Goal: Transaction & Acquisition: Purchase product/service

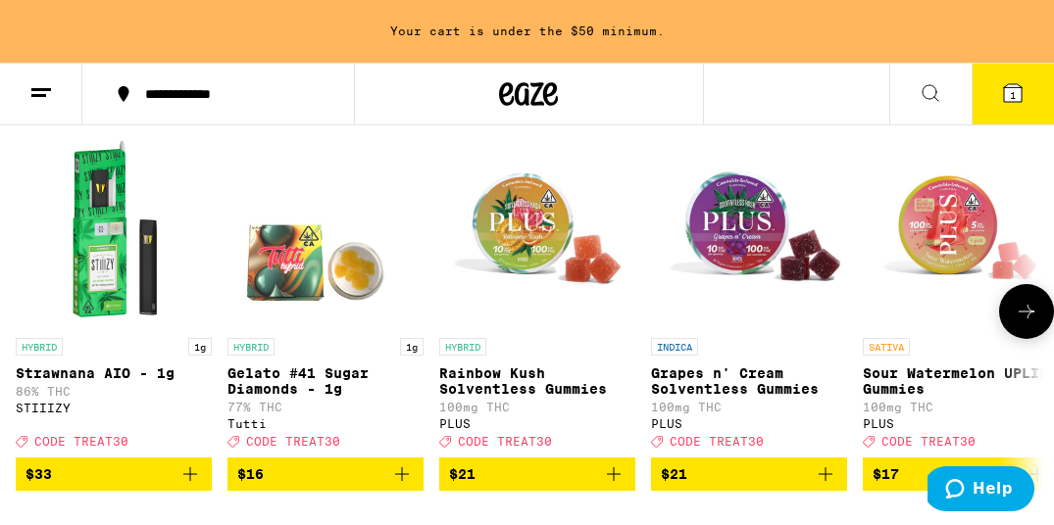
scroll to position [285, 0]
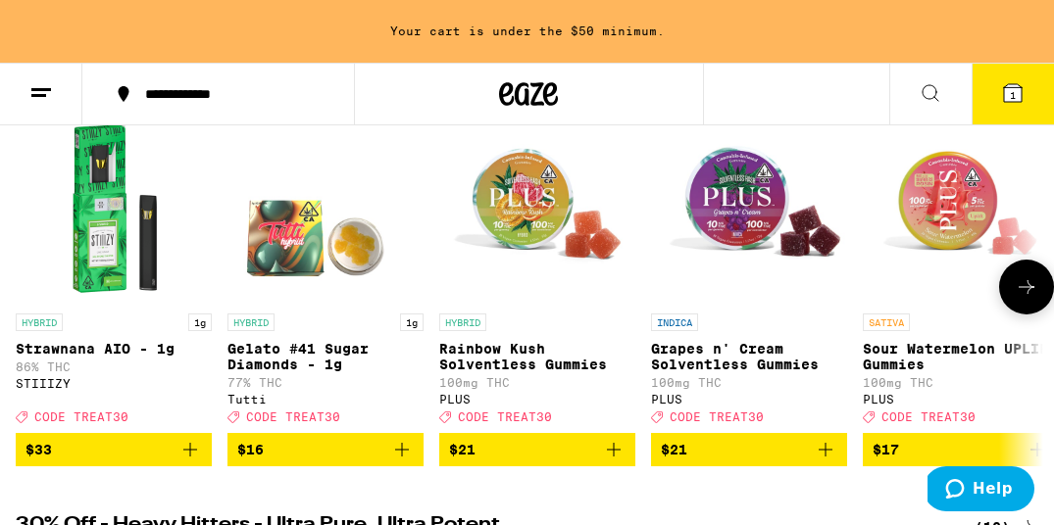
click at [1022, 291] on icon at bounding box center [1026, 287] width 24 height 24
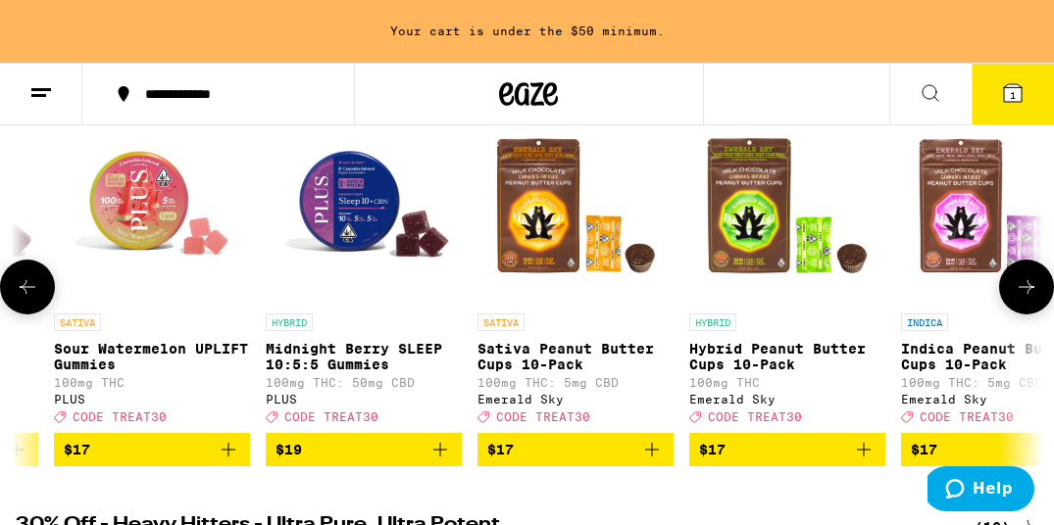
click at [1021, 291] on icon at bounding box center [1026, 287] width 24 height 24
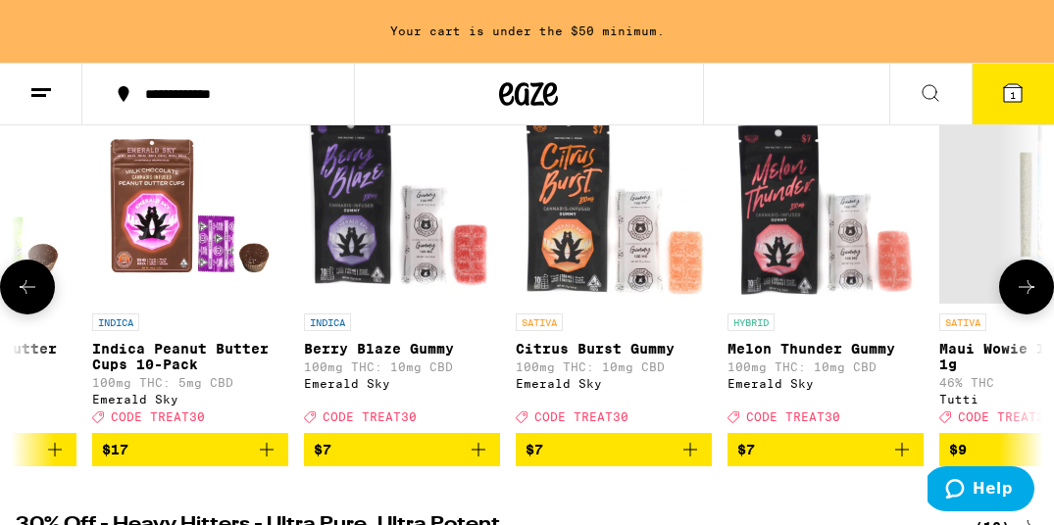
click at [1021, 291] on icon at bounding box center [1026, 287] width 24 height 24
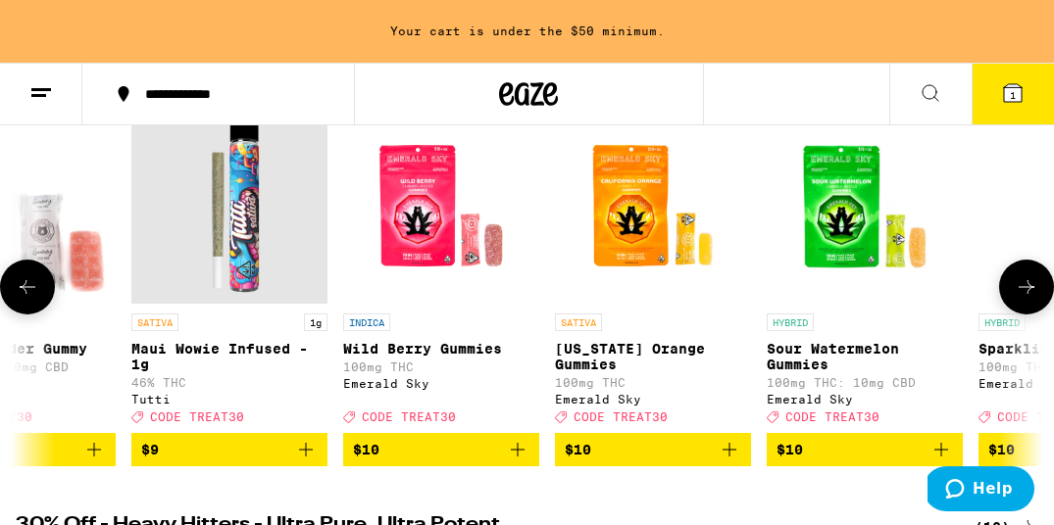
scroll to position [0, 2426]
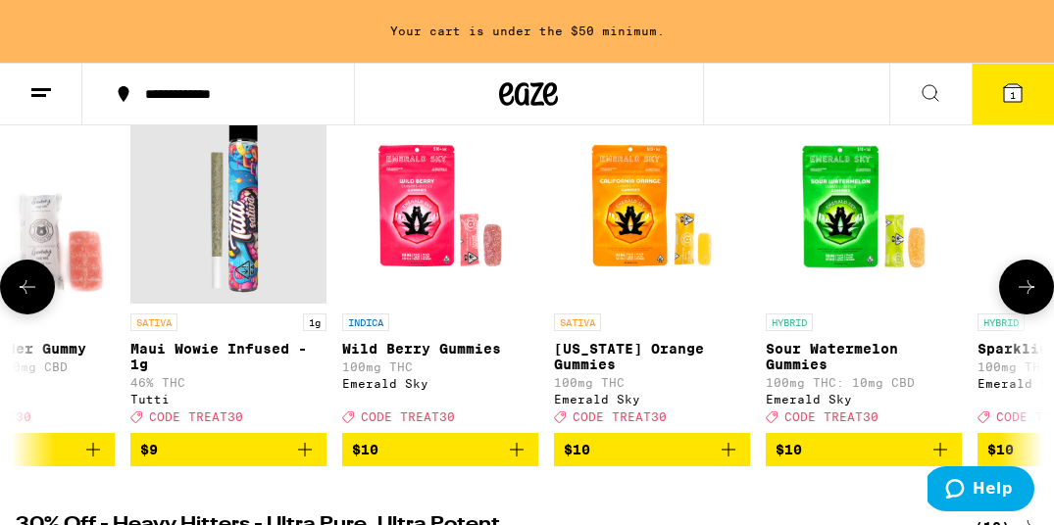
click at [313, 462] on icon "Add to bag" at bounding box center [305, 450] width 24 height 24
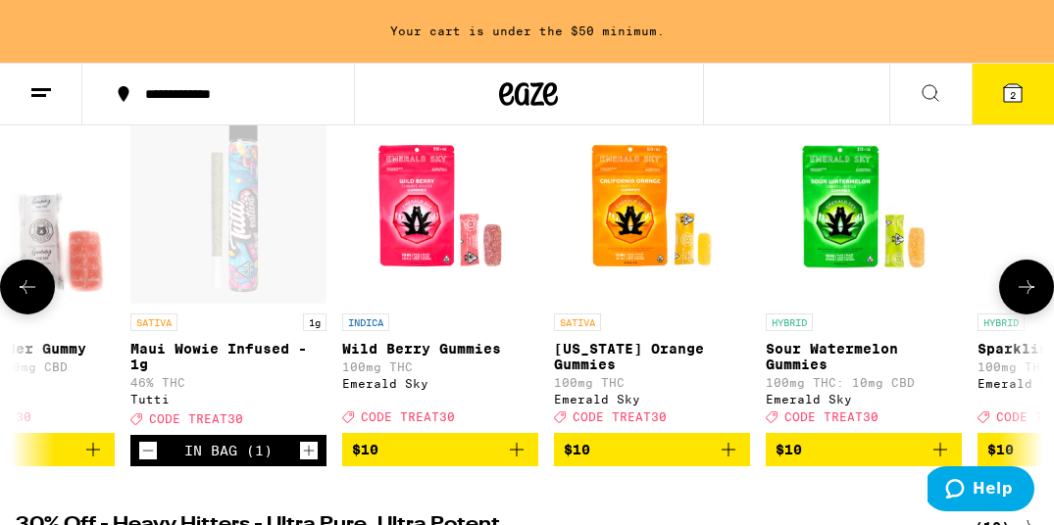
click at [311, 458] on icon "Increment" at bounding box center [309, 451] width 18 height 24
click at [1022, 299] on icon at bounding box center [1026, 287] width 24 height 24
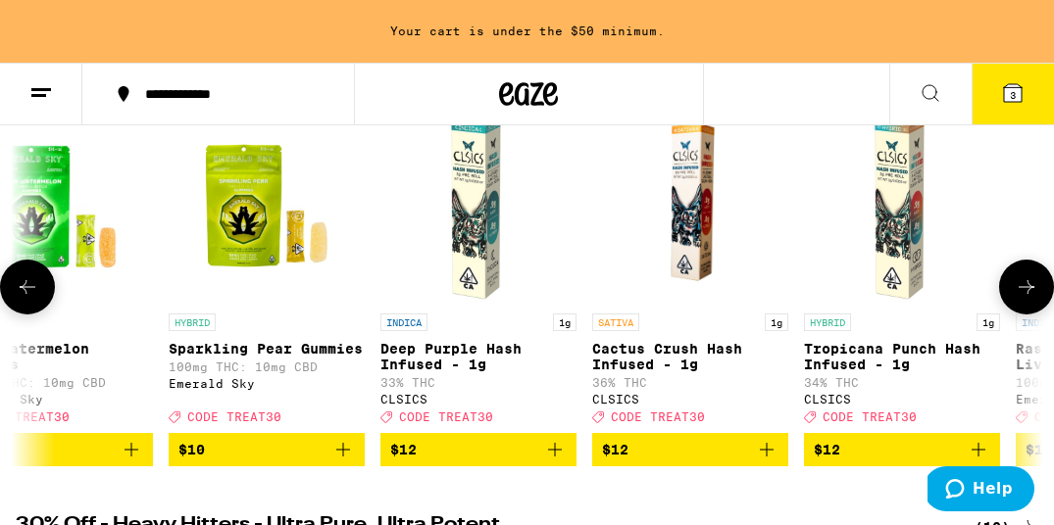
click at [1022, 299] on icon at bounding box center [1026, 287] width 24 height 24
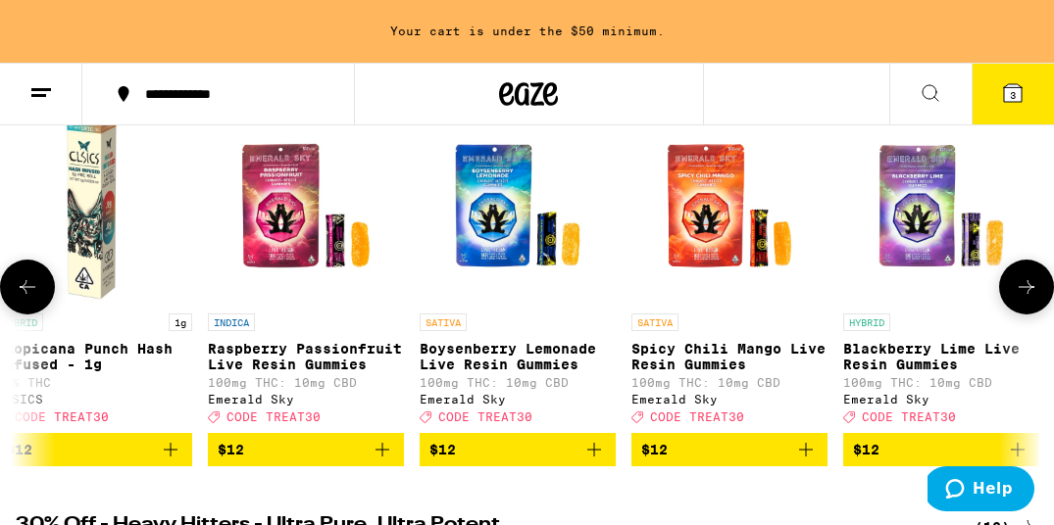
scroll to position [0, 4043]
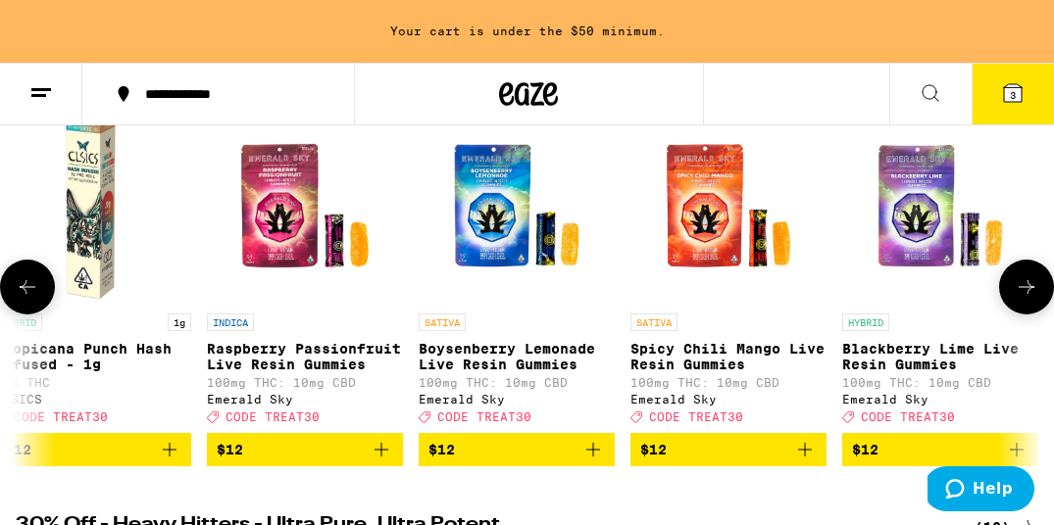
click at [1021, 299] on icon at bounding box center [1026, 287] width 24 height 24
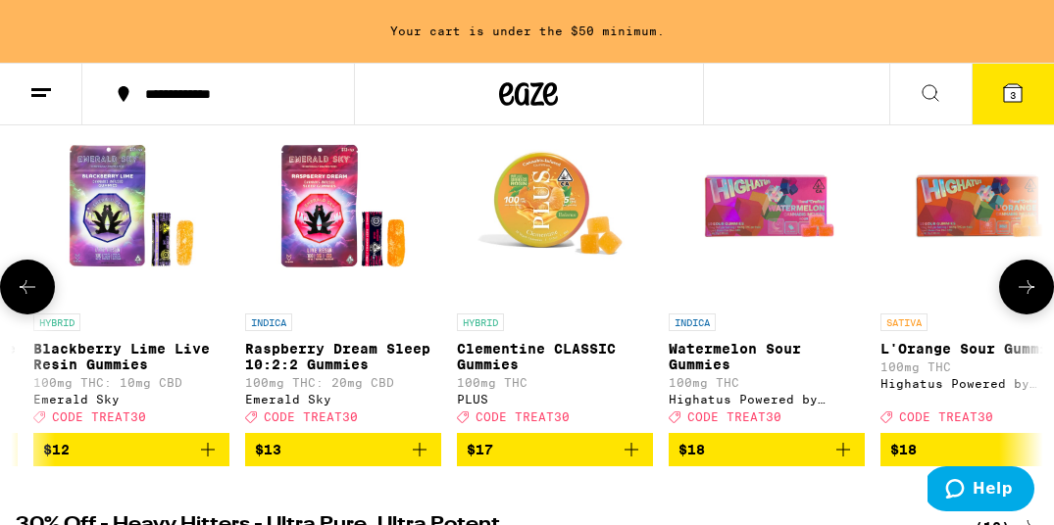
click at [1021, 299] on icon at bounding box center [1026, 287] width 24 height 24
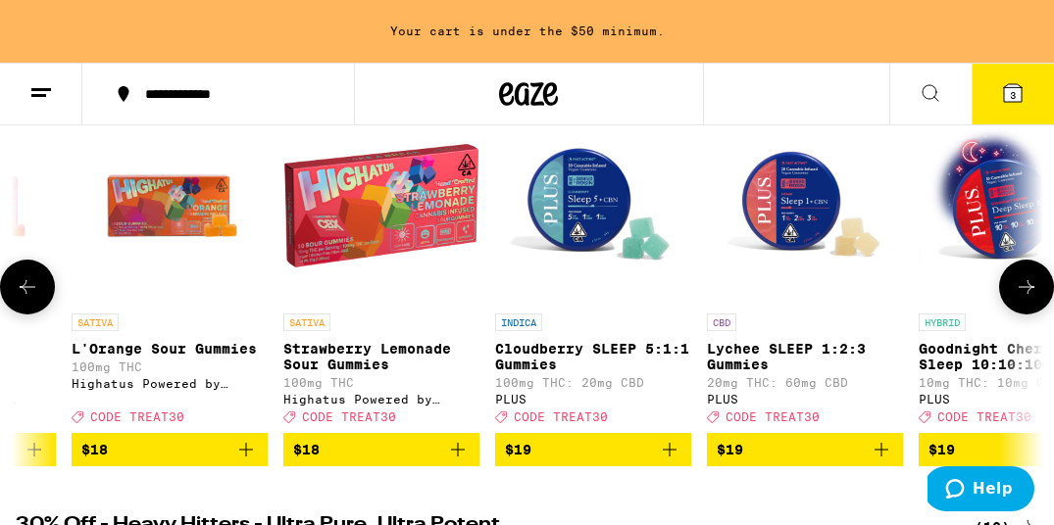
click at [1021, 299] on icon at bounding box center [1026, 287] width 24 height 24
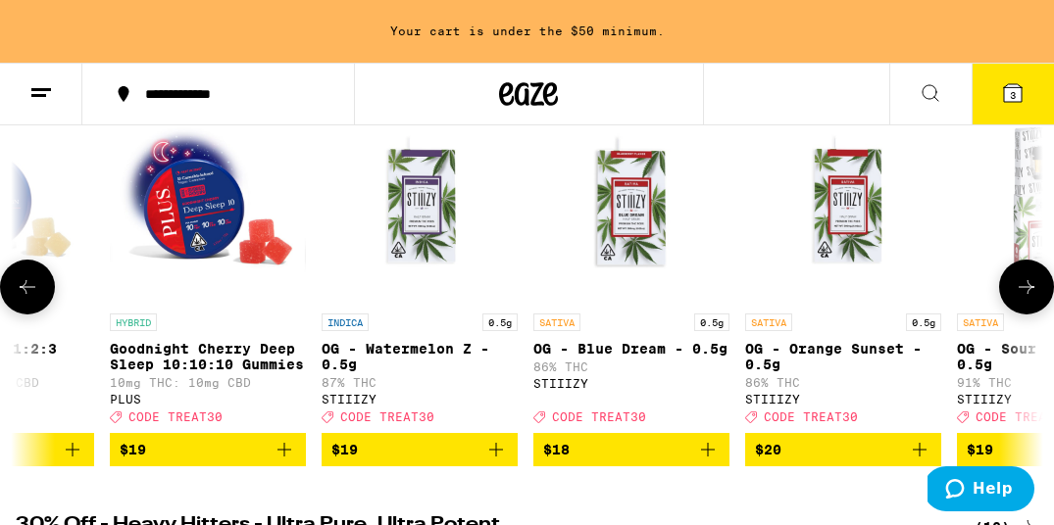
click at [1021, 299] on icon at bounding box center [1026, 287] width 24 height 24
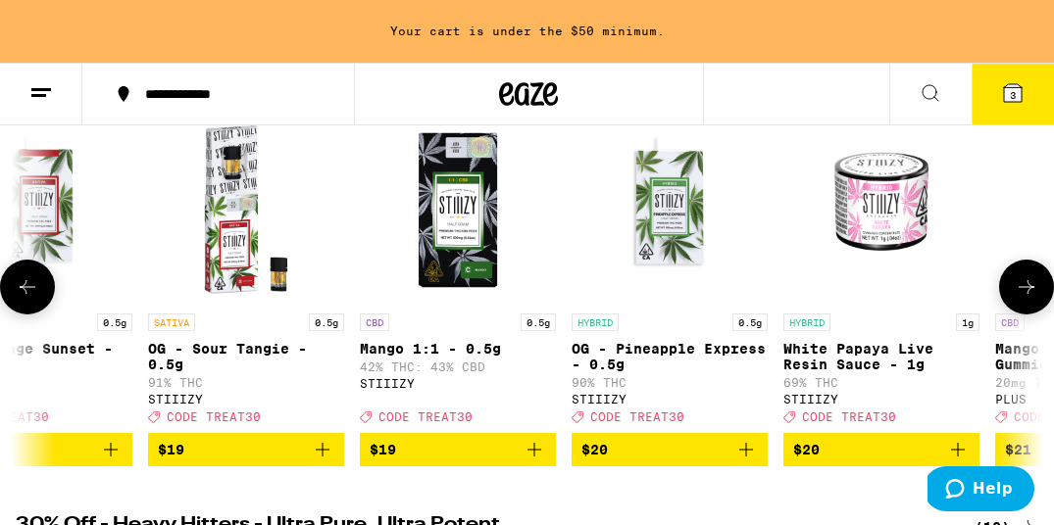
click at [1021, 299] on icon at bounding box center [1026, 287] width 24 height 24
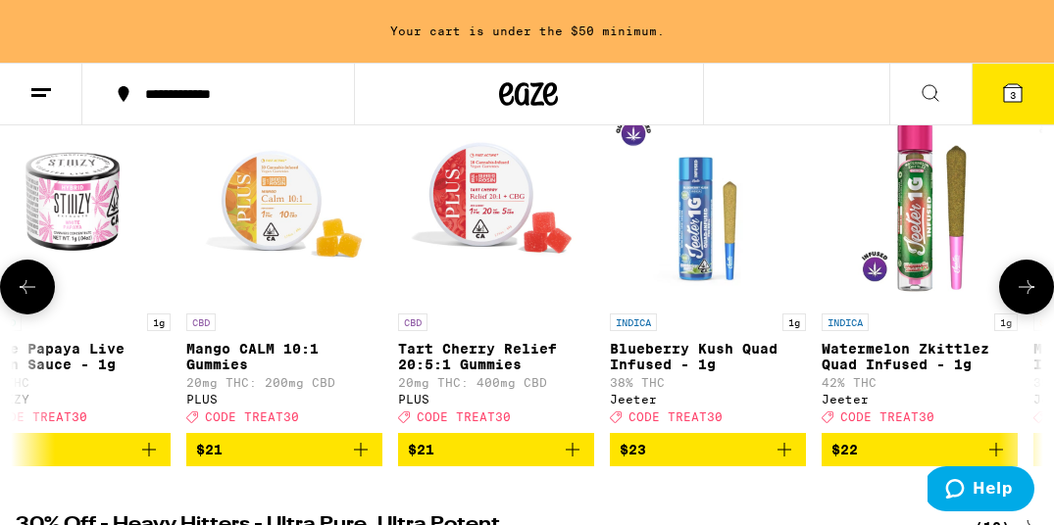
click at [1021, 299] on icon at bounding box center [1026, 287] width 24 height 24
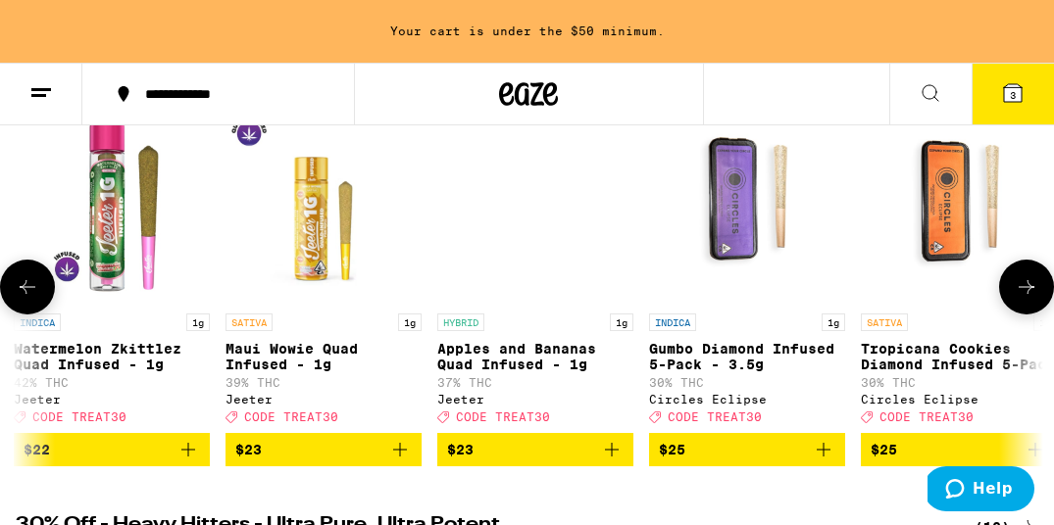
scroll to position [0, 8894]
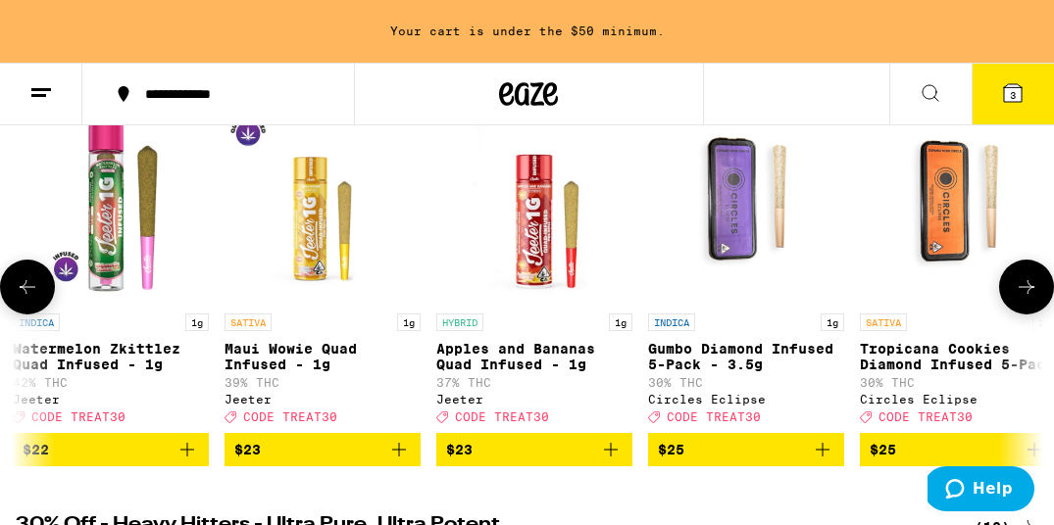
click at [20, 290] on icon at bounding box center [28, 287] width 24 height 24
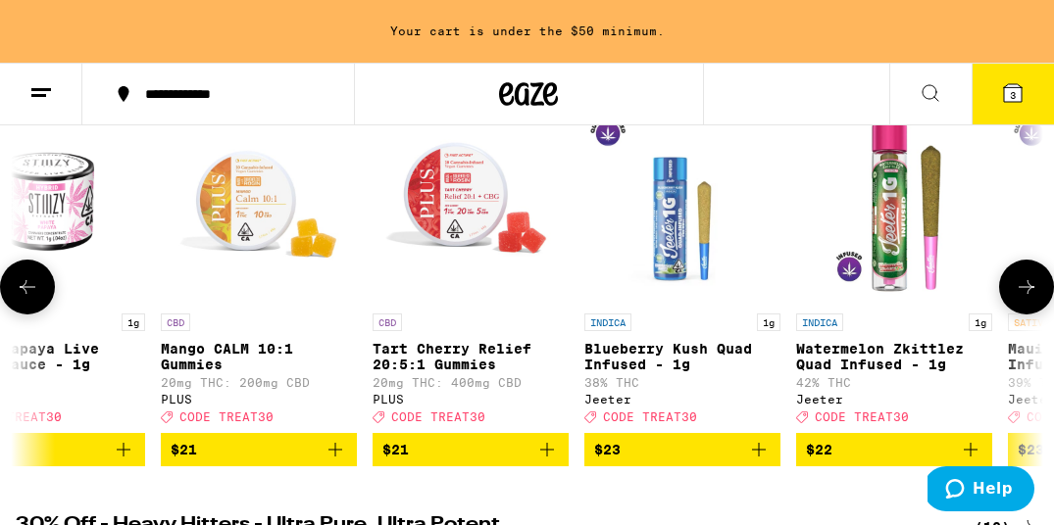
scroll to position [0, 8085]
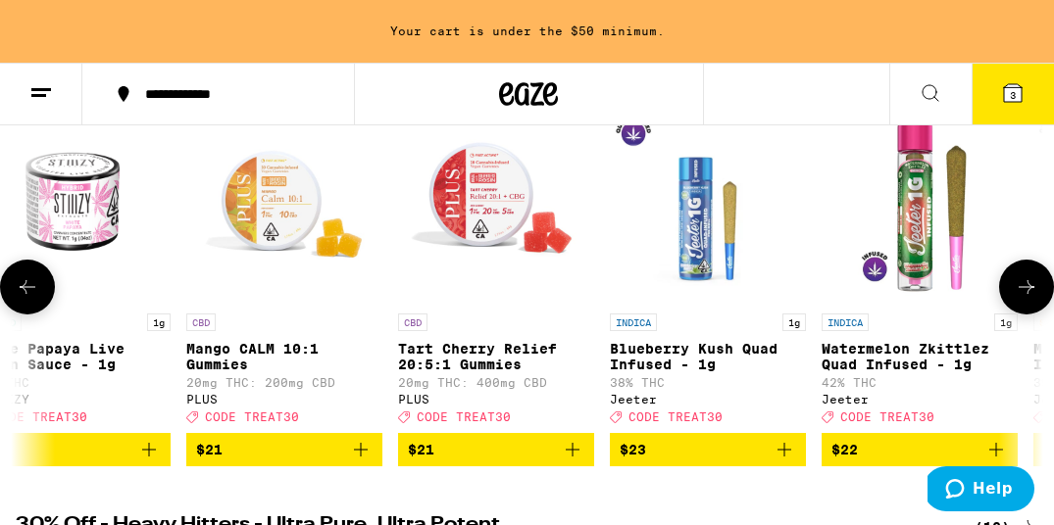
click at [1026, 291] on icon at bounding box center [1026, 287] width 24 height 24
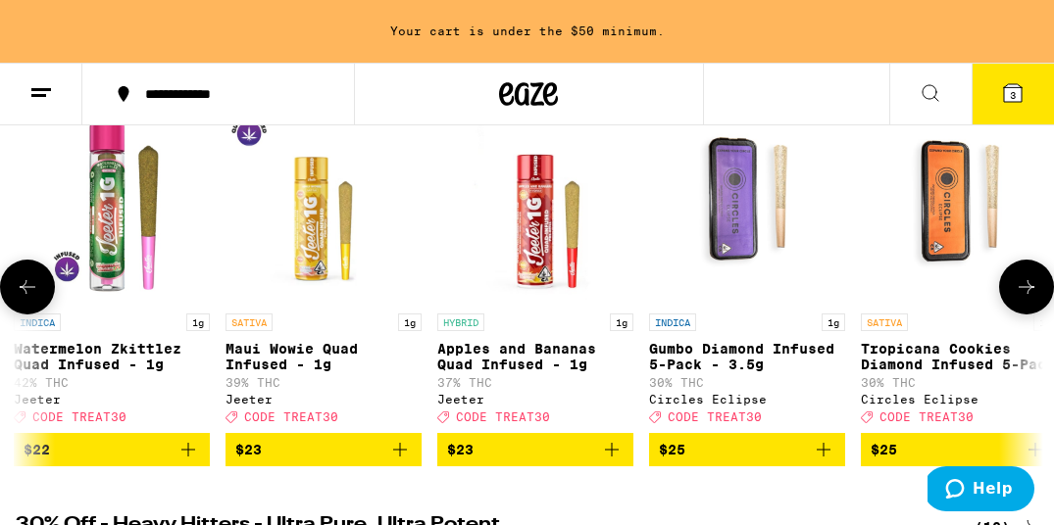
scroll to position [0, 8894]
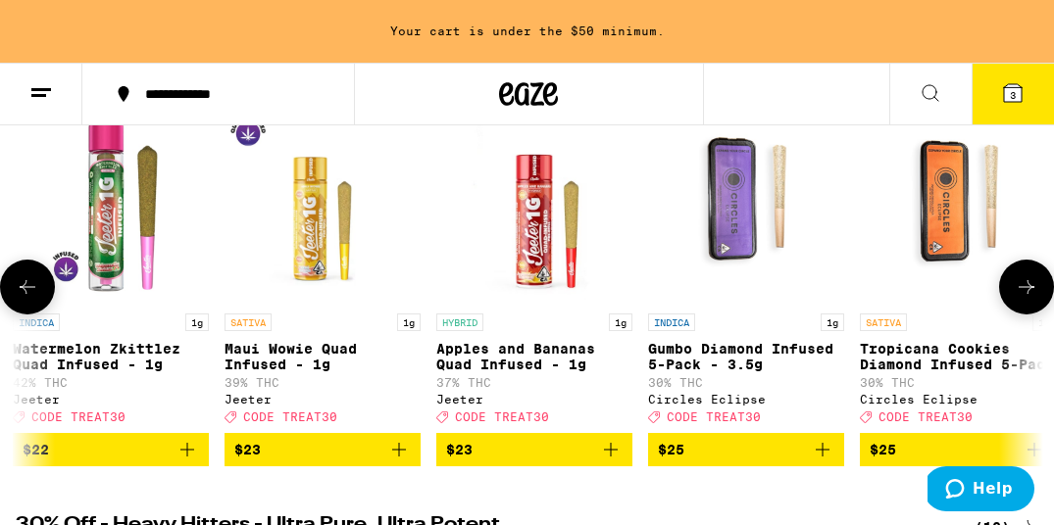
click at [830, 459] on icon "Add to bag" at bounding box center [822, 450] width 24 height 24
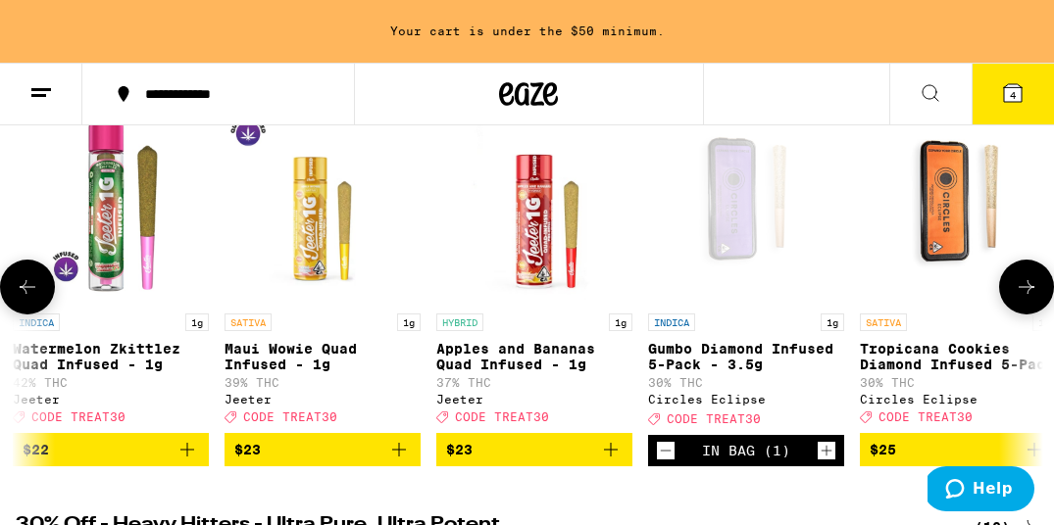
scroll to position [222, 0]
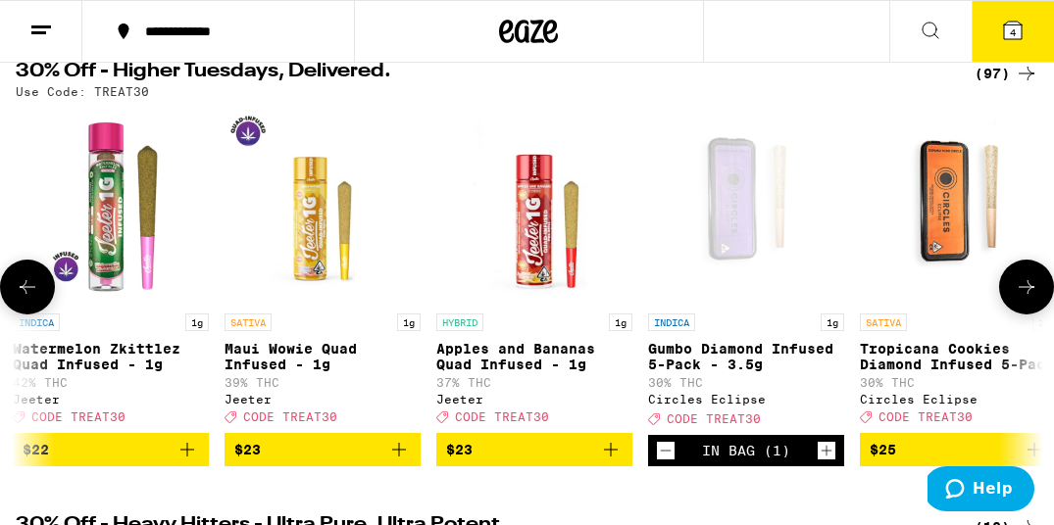
click at [1014, 298] on icon at bounding box center [1026, 287] width 24 height 24
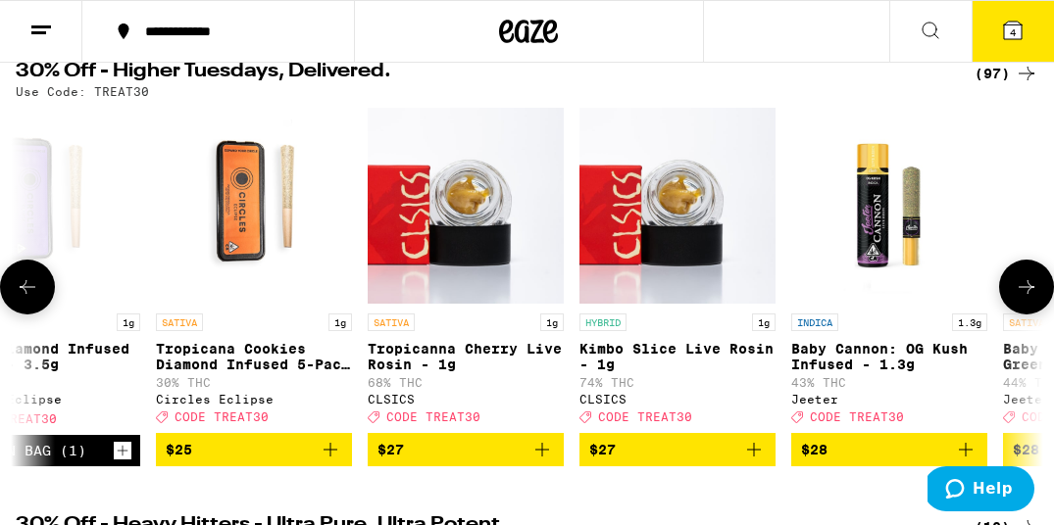
scroll to position [0, 9702]
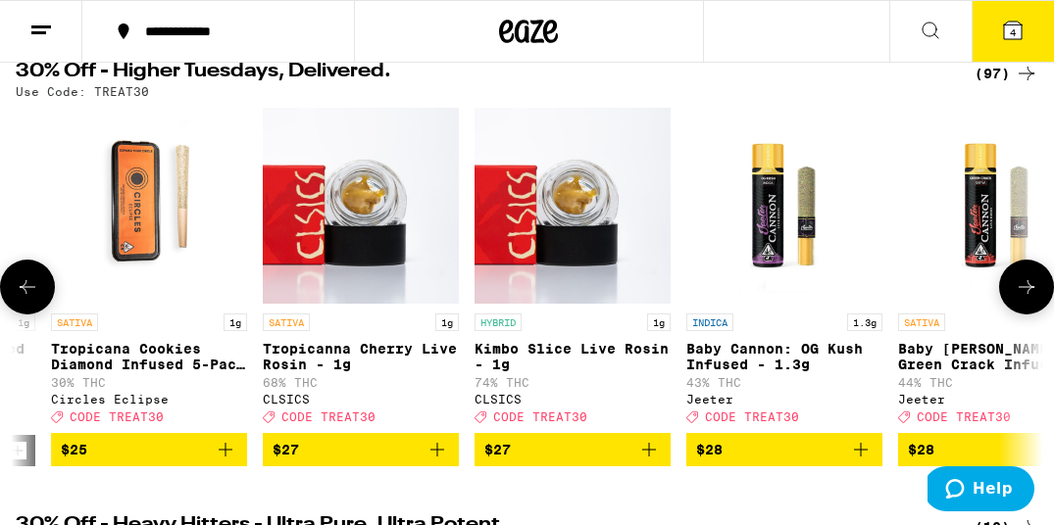
click at [1014, 298] on icon at bounding box center [1026, 287] width 24 height 24
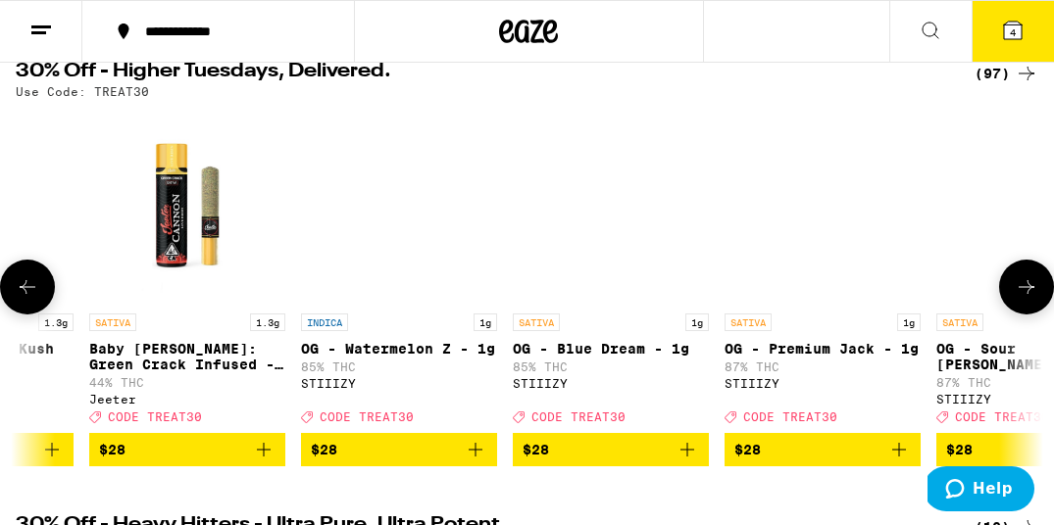
click at [1014, 298] on icon at bounding box center [1026, 287] width 24 height 24
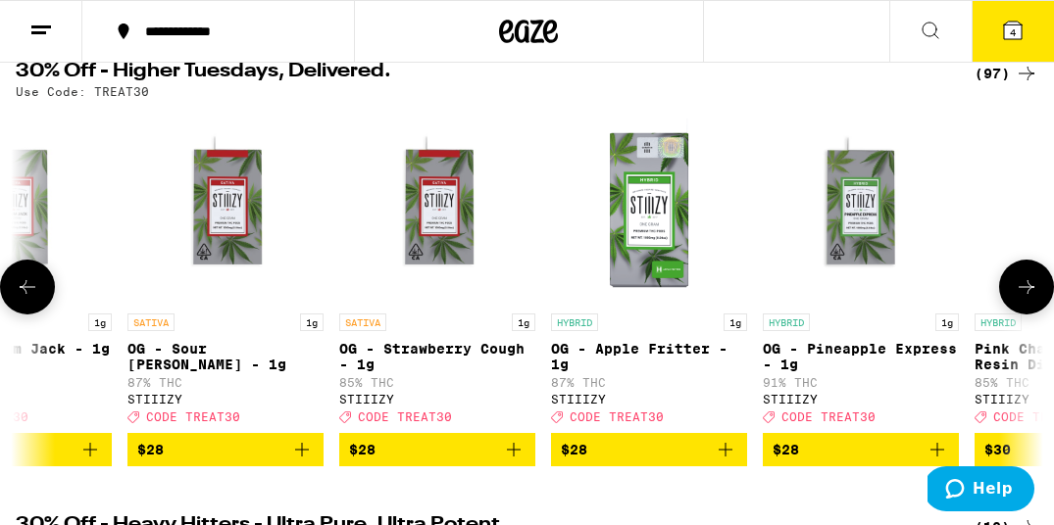
click at [1014, 298] on icon at bounding box center [1026, 287] width 24 height 24
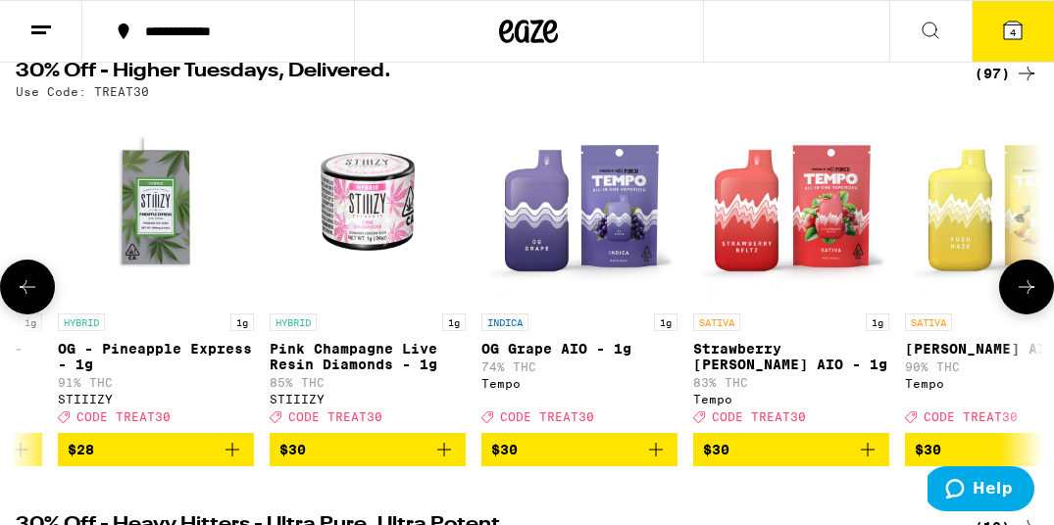
scroll to position [0, 12128]
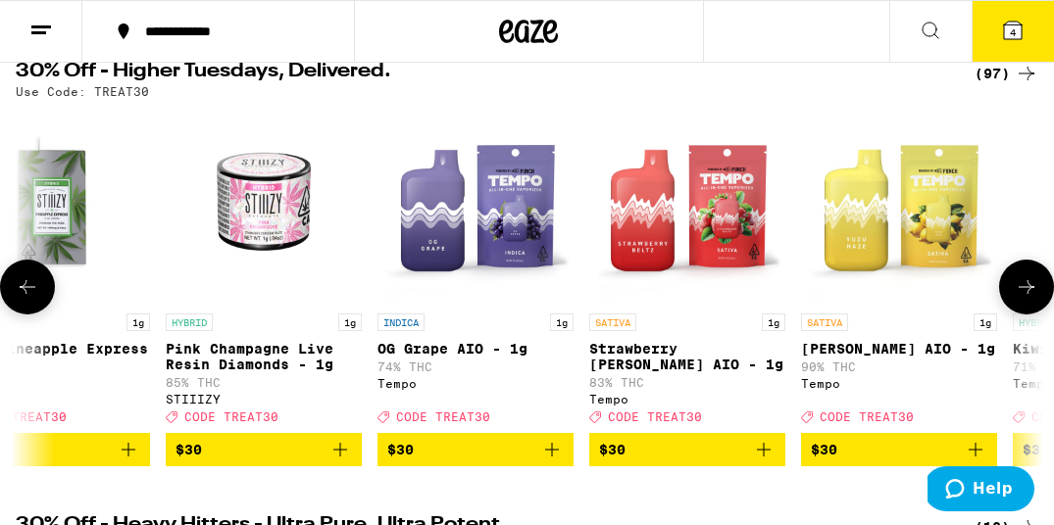
click at [1014, 298] on icon at bounding box center [1026, 287] width 24 height 24
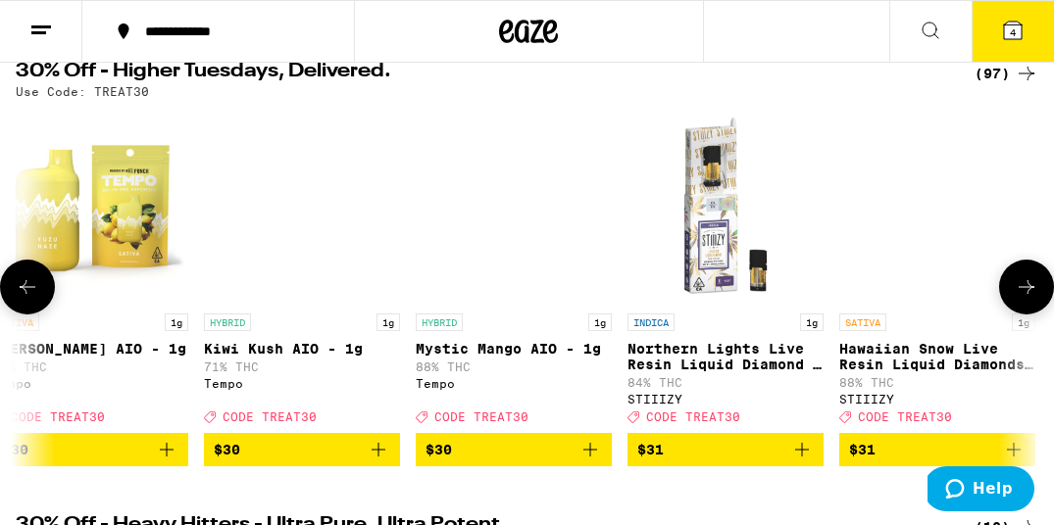
click at [1014, 298] on icon at bounding box center [1026, 287] width 24 height 24
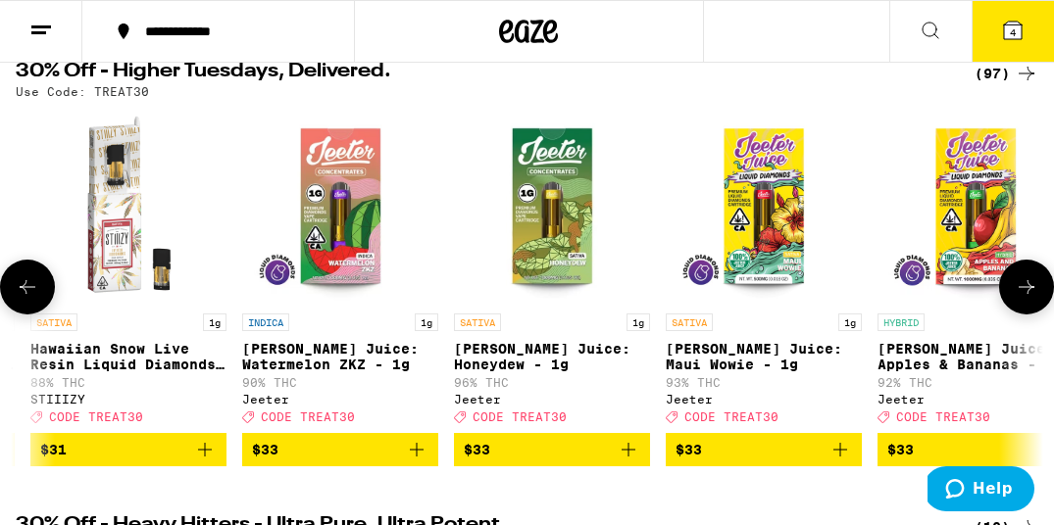
click at [1014, 298] on icon at bounding box center [1026, 287] width 24 height 24
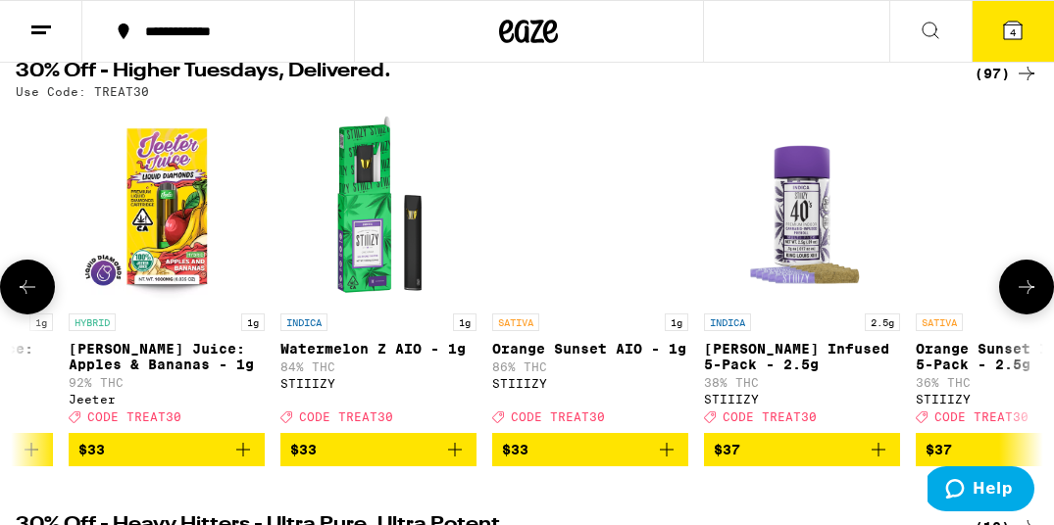
click at [1014, 297] on icon at bounding box center [1026, 287] width 24 height 24
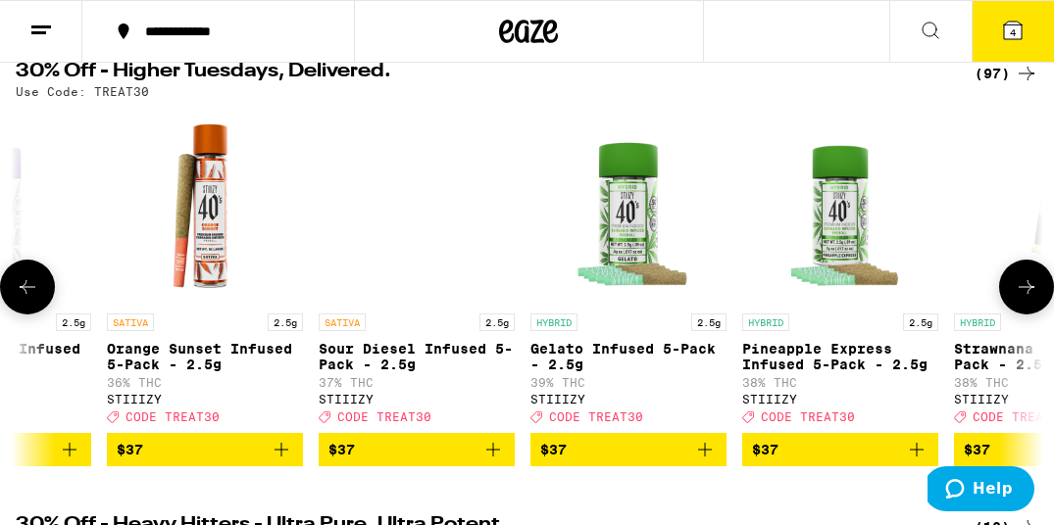
click at [1014, 297] on icon at bounding box center [1026, 287] width 24 height 24
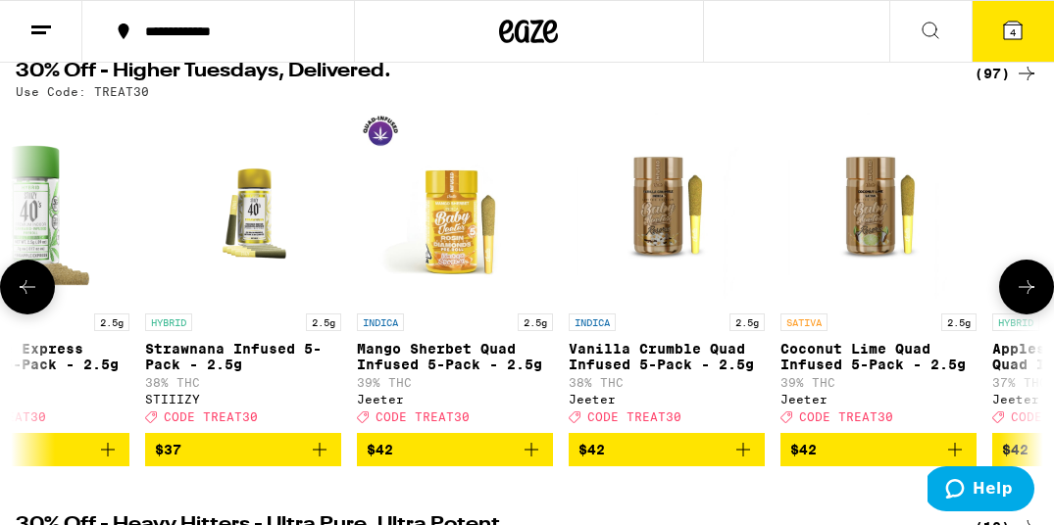
click at [1014, 297] on icon at bounding box center [1026, 287] width 24 height 24
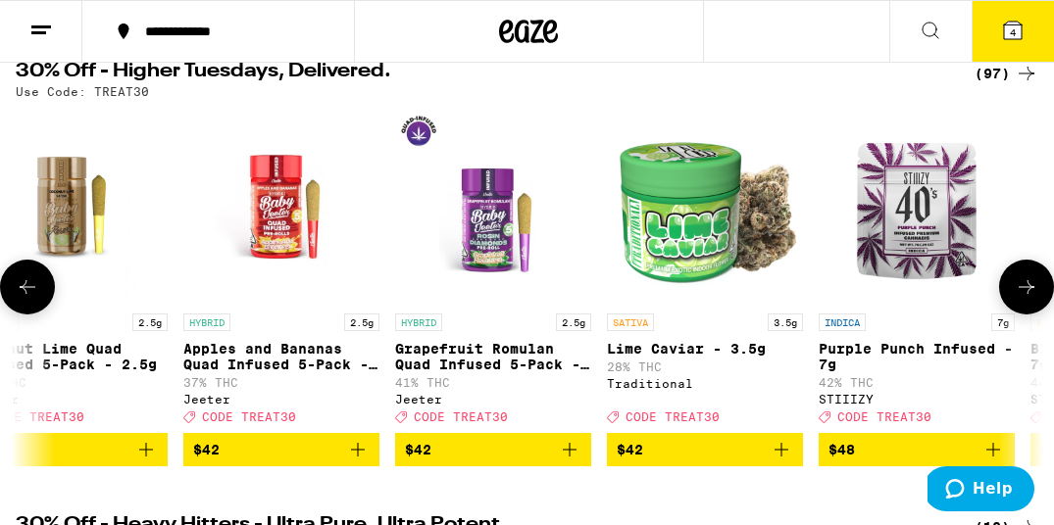
click at [1014, 297] on icon at bounding box center [1026, 287] width 24 height 24
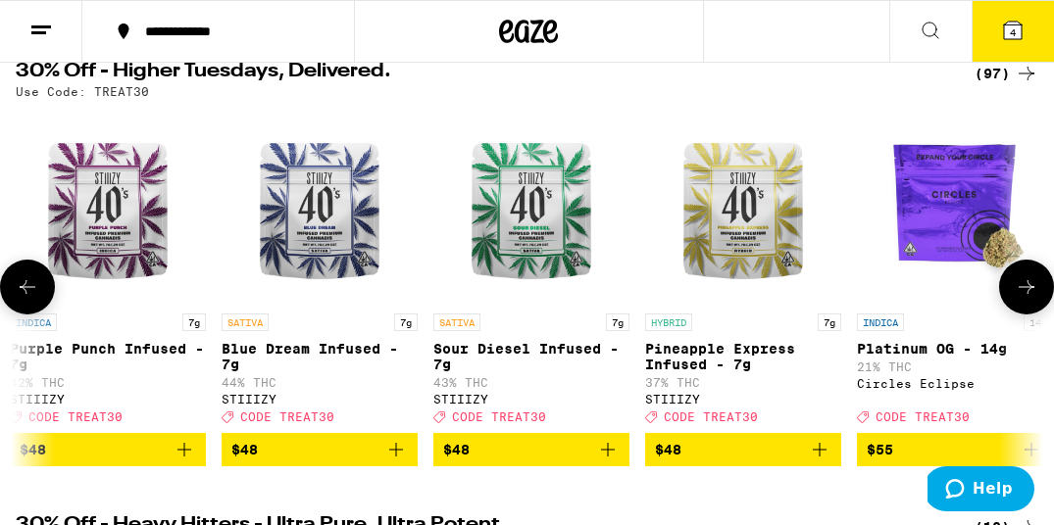
click at [1014, 297] on icon at bounding box center [1026, 287] width 24 height 24
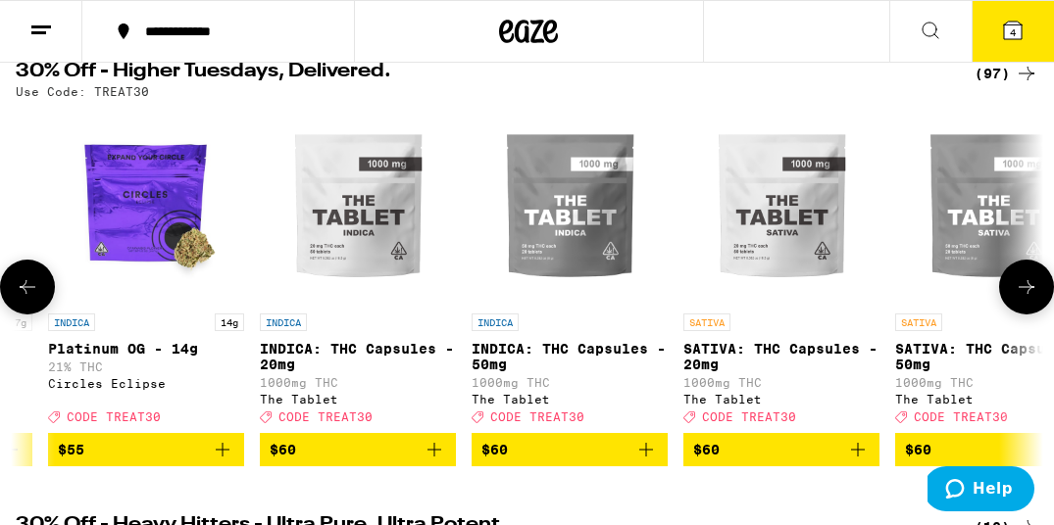
click at [1014, 297] on icon at bounding box center [1026, 287] width 24 height 24
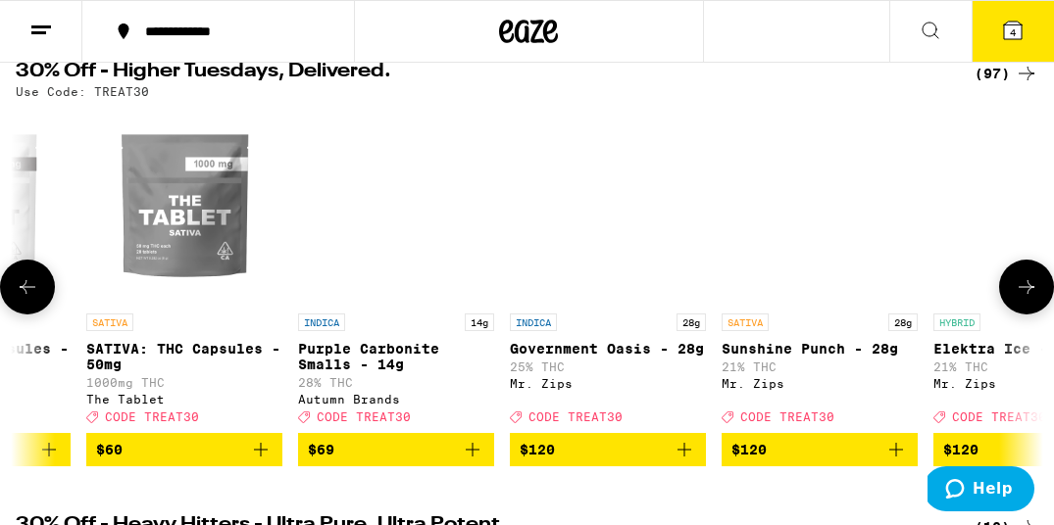
click at [1012, 298] on button at bounding box center [1026, 287] width 55 height 55
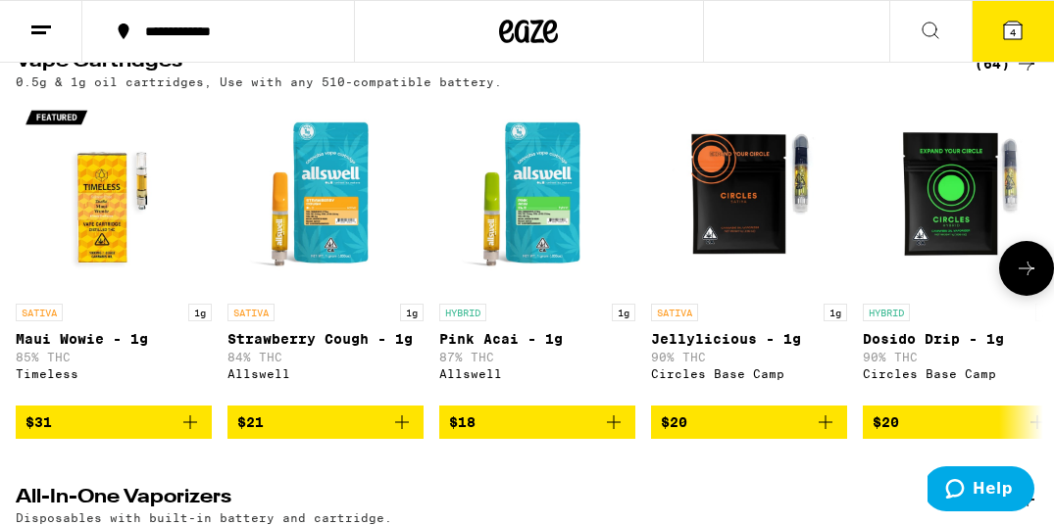
scroll to position [3116, 0]
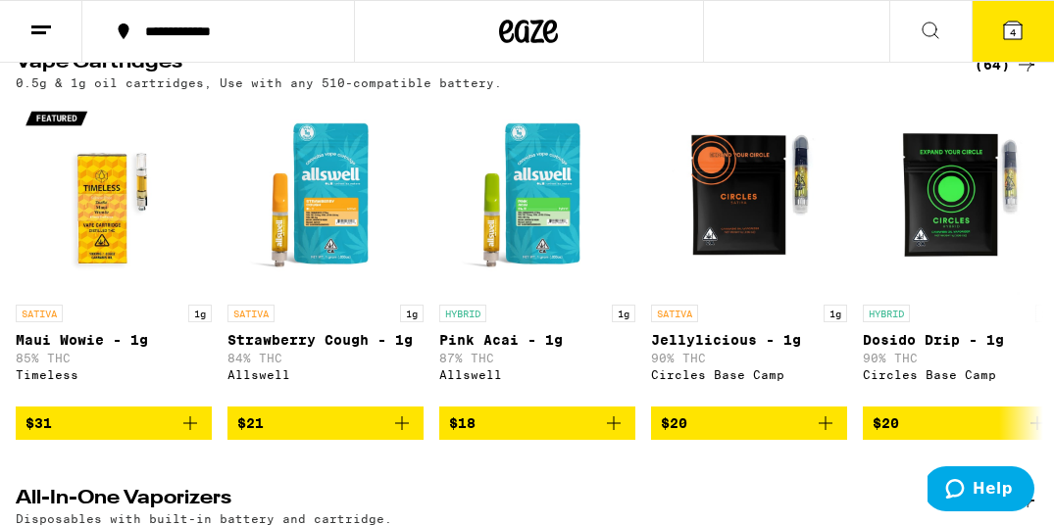
click at [994, 76] on div "(64)" at bounding box center [1006, 65] width 64 height 24
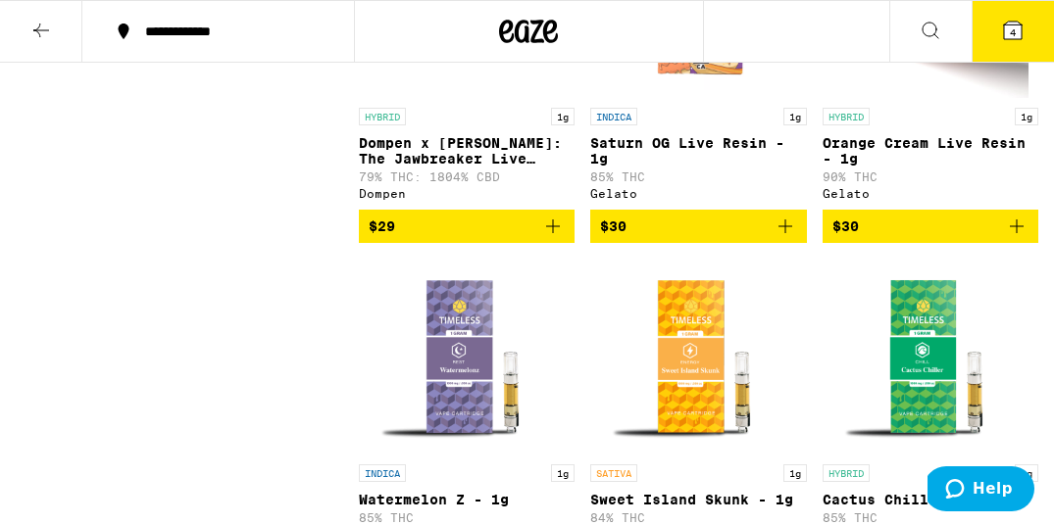
scroll to position [3149, 0]
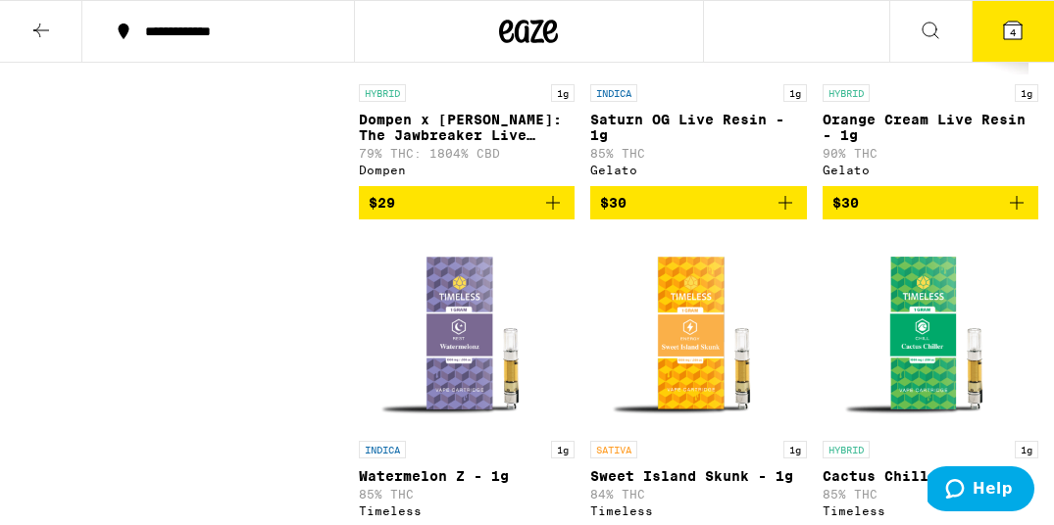
click at [51, 30] on icon at bounding box center [41, 31] width 24 height 24
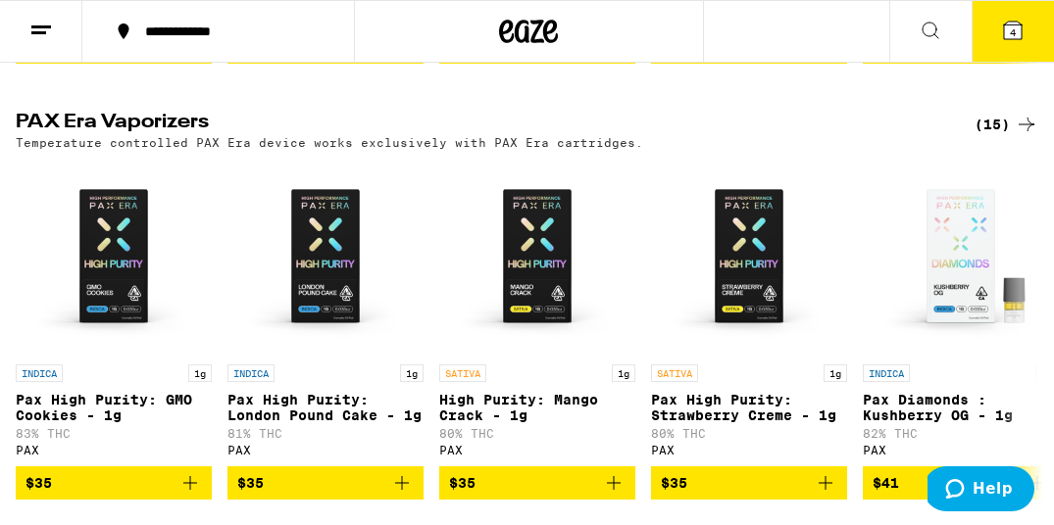
scroll to position [4383, 0]
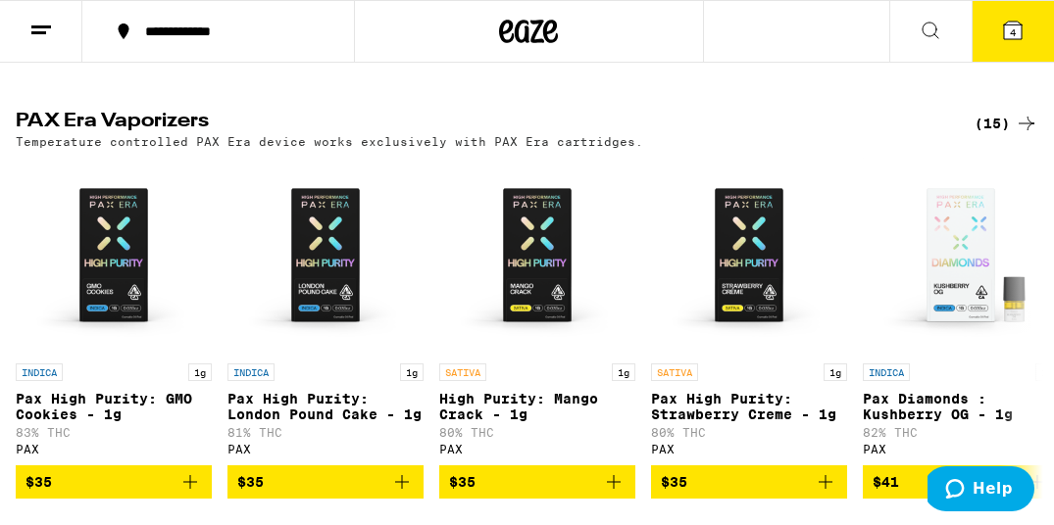
click at [1004, 135] on div "(15)" at bounding box center [1006, 124] width 64 height 24
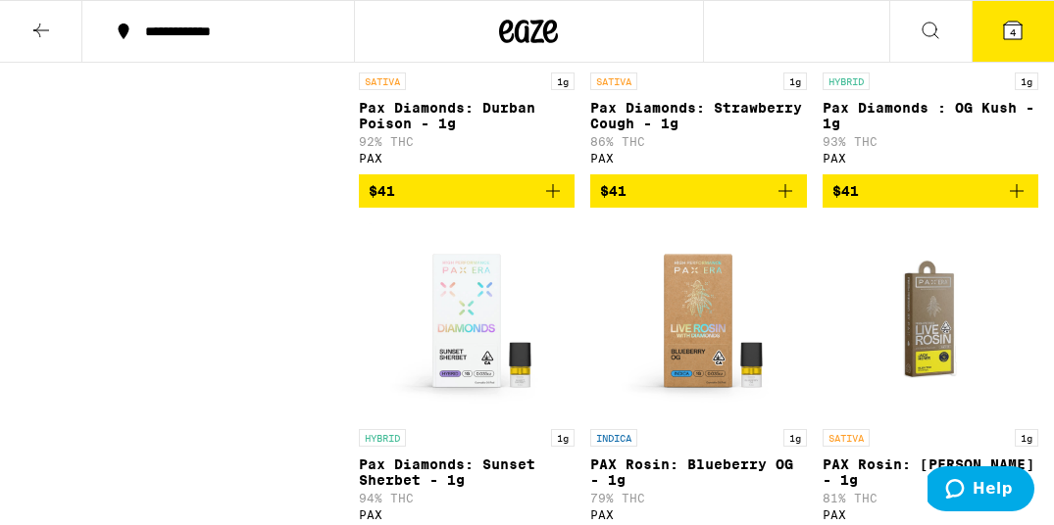
scroll to position [1054, 0]
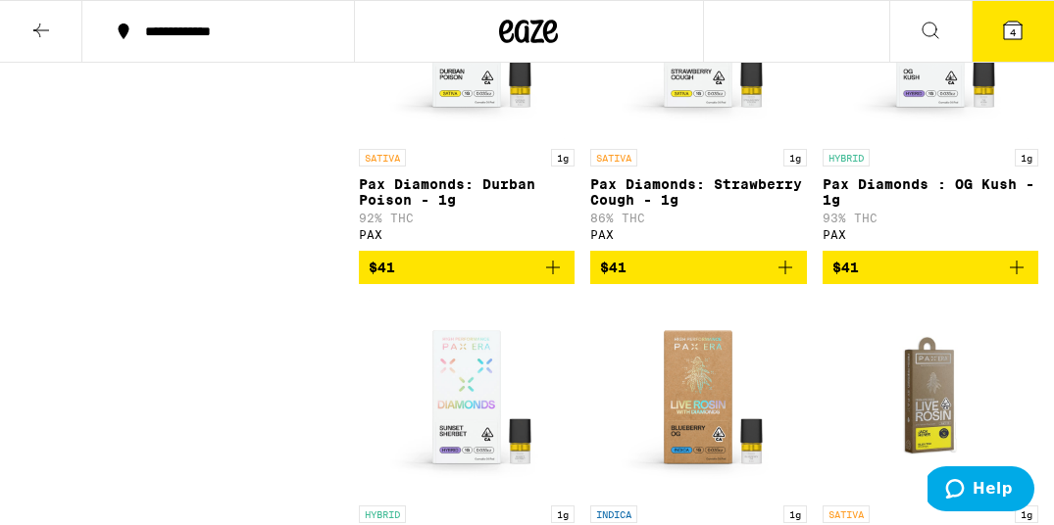
click at [1015, 279] on icon "Add to bag" at bounding box center [1017, 268] width 24 height 24
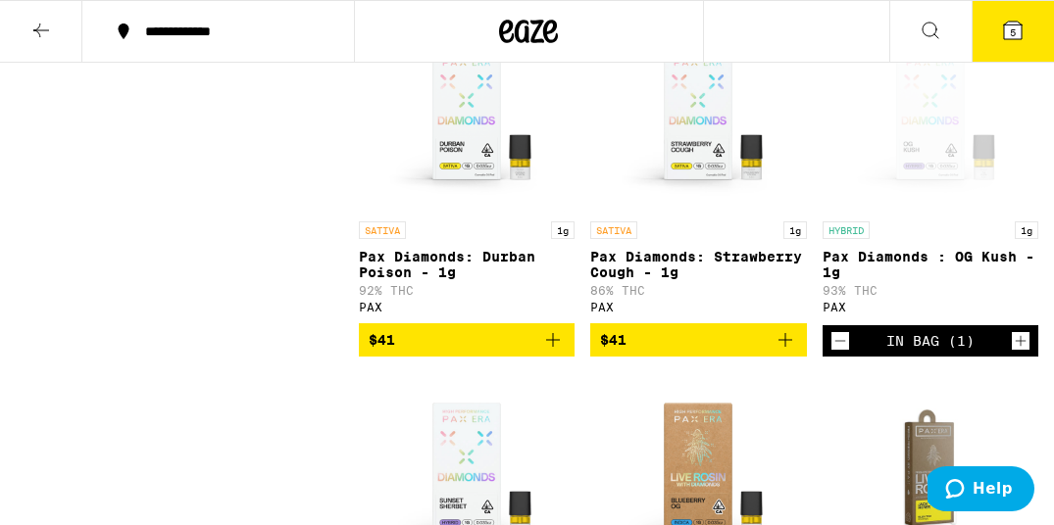
scroll to position [993, 0]
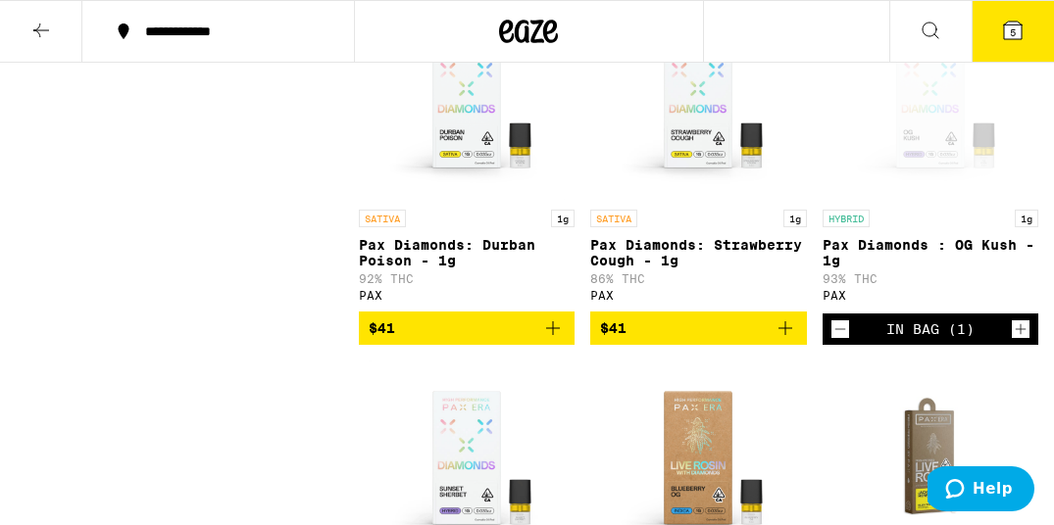
click at [45, 31] on icon at bounding box center [41, 31] width 24 height 24
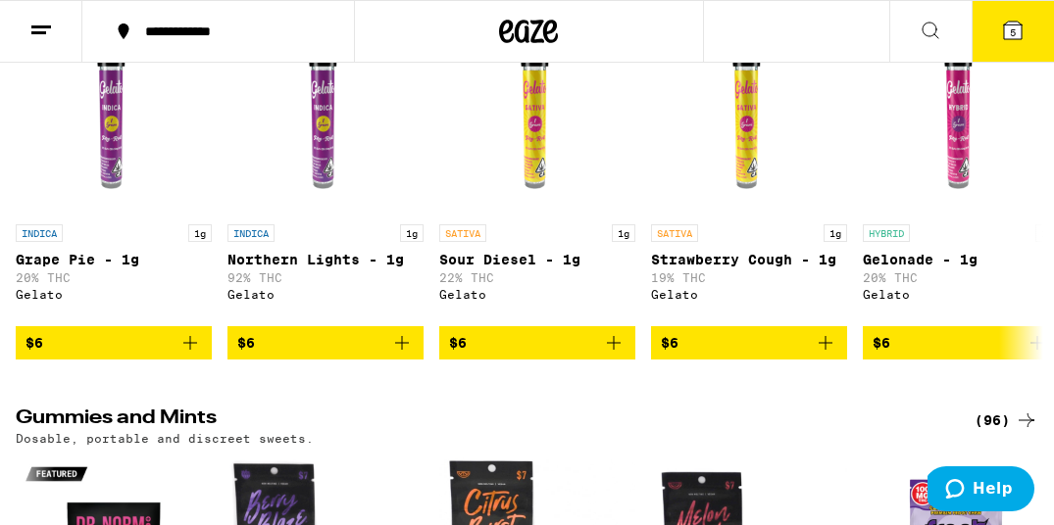
scroll to position [5872, 0]
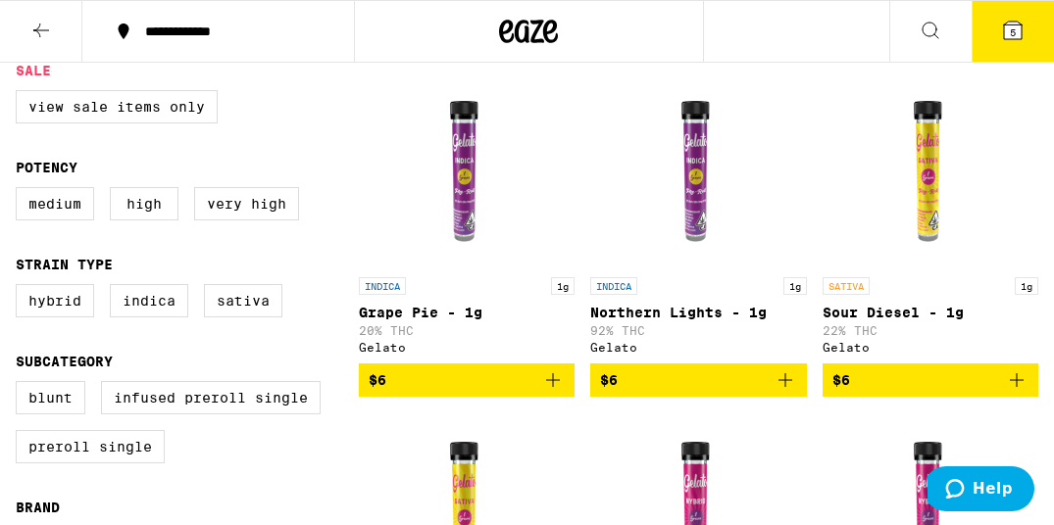
scroll to position [223, 0]
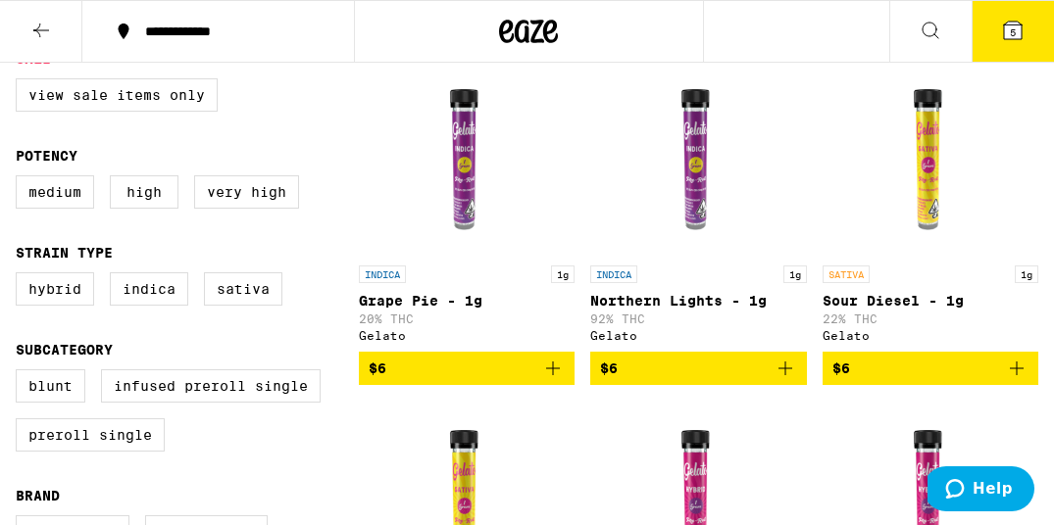
click at [555, 373] on icon "Add to bag" at bounding box center [553, 369] width 24 height 24
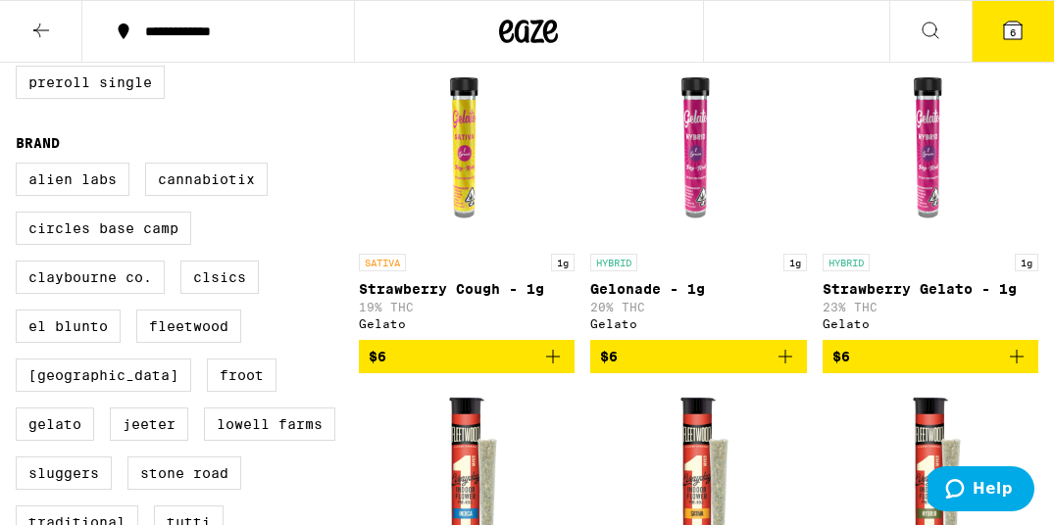
scroll to position [589, 0]
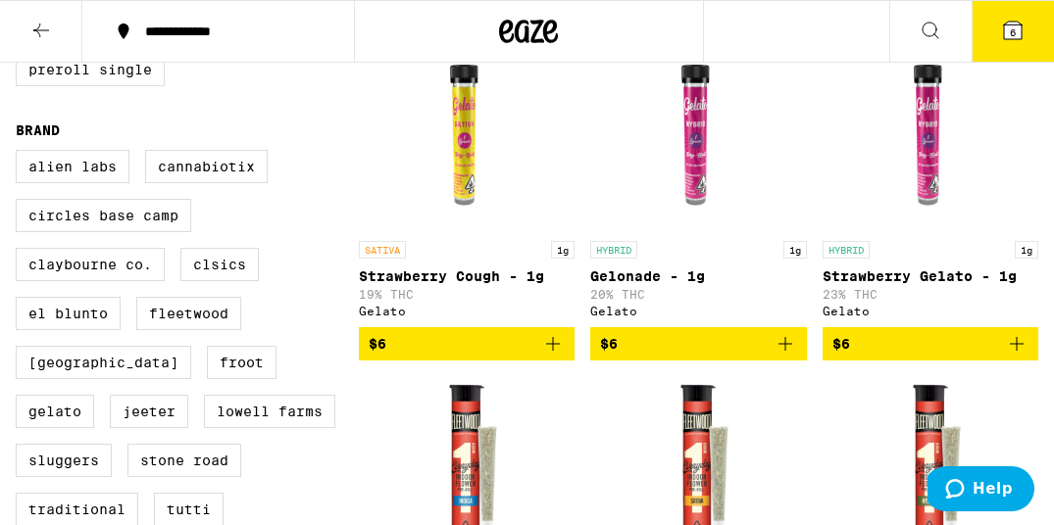
click at [551, 356] on icon "Add to bag" at bounding box center [553, 344] width 24 height 24
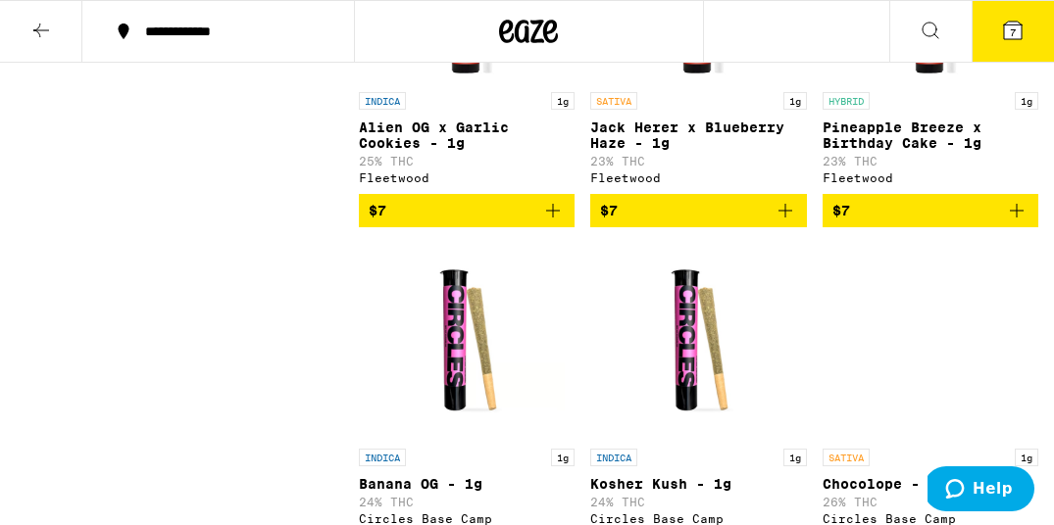
scroll to position [1081, 0]
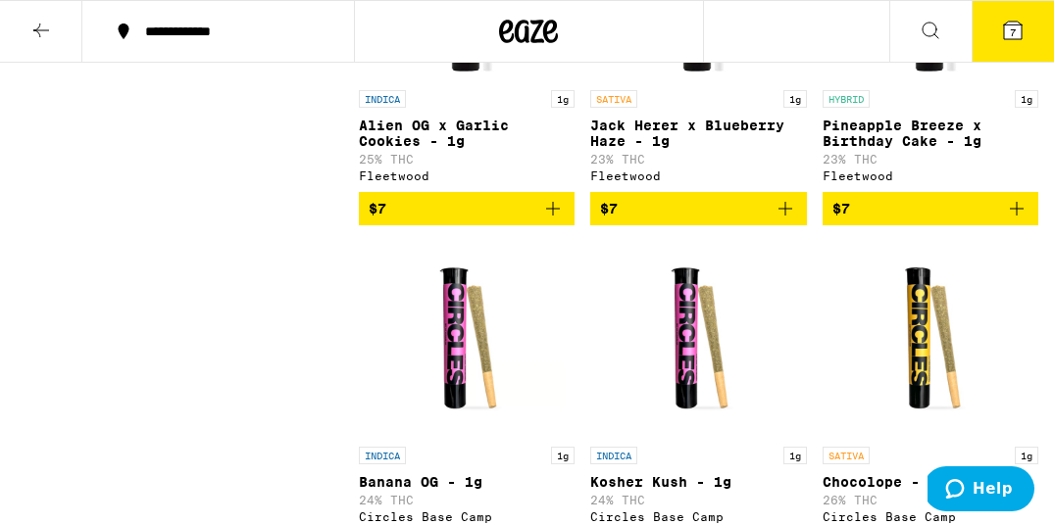
click at [558, 221] on icon "Add to bag" at bounding box center [553, 209] width 24 height 24
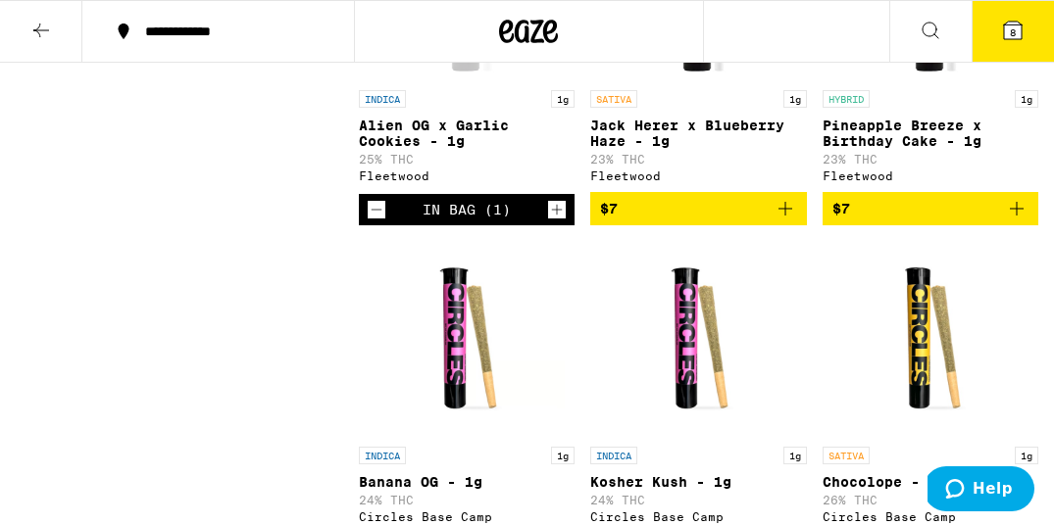
click at [781, 221] on icon "Add to bag" at bounding box center [785, 209] width 24 height 24
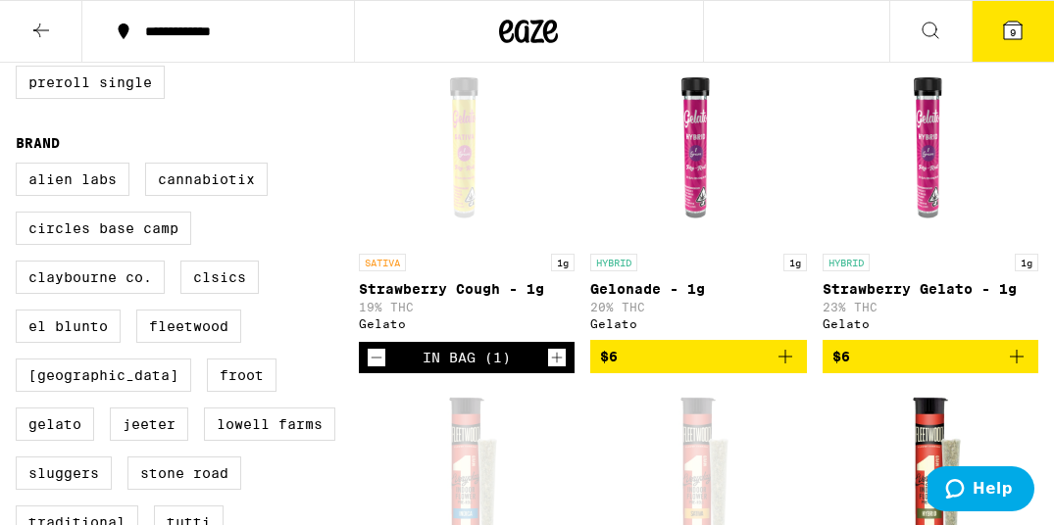
scroll to position [103, 0]
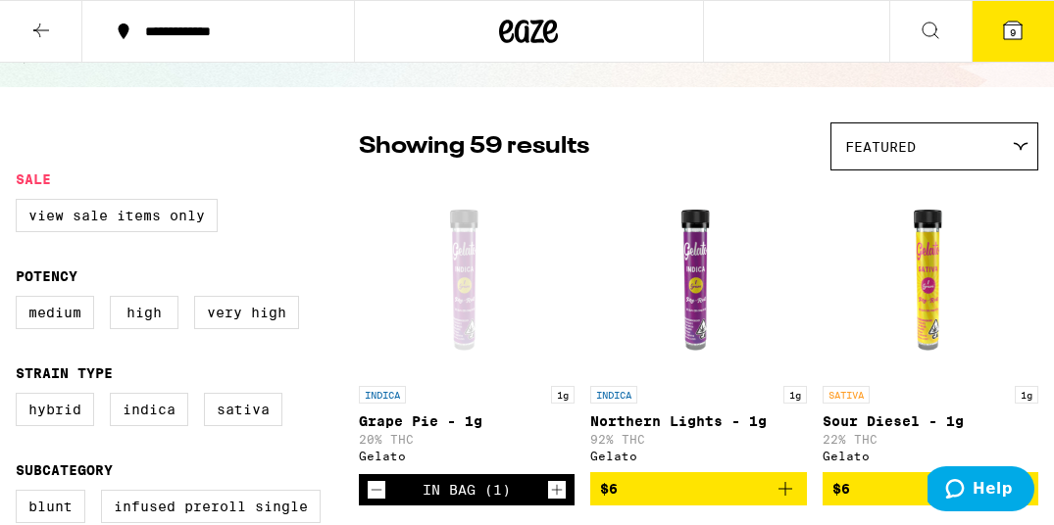
click at [1009, 36] on span "9" at bounding box center [1012, 32] width 6 height 12
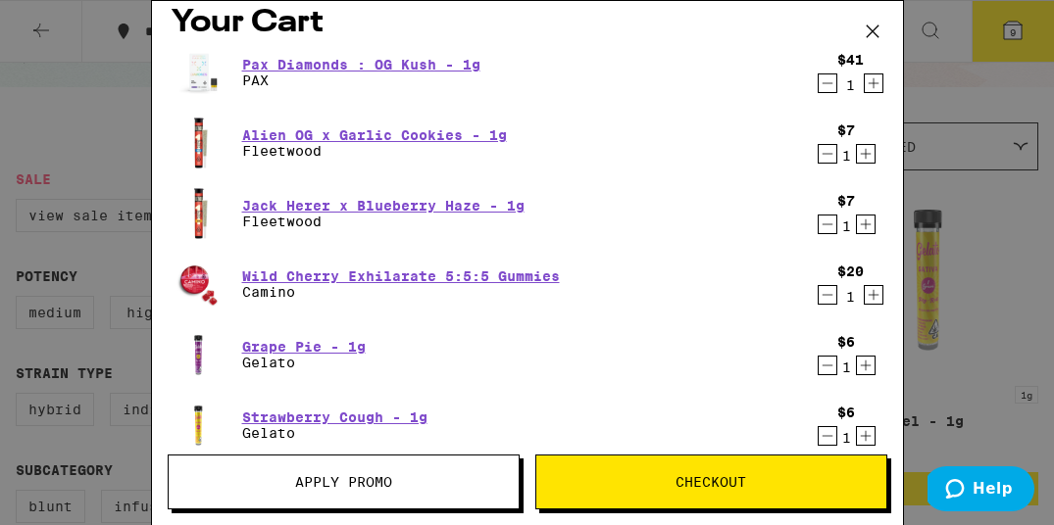
scroll to position [19, 0]
click at [826, 297] on icon "Decrement" at bounding box center [827, 296] width 18 height 24
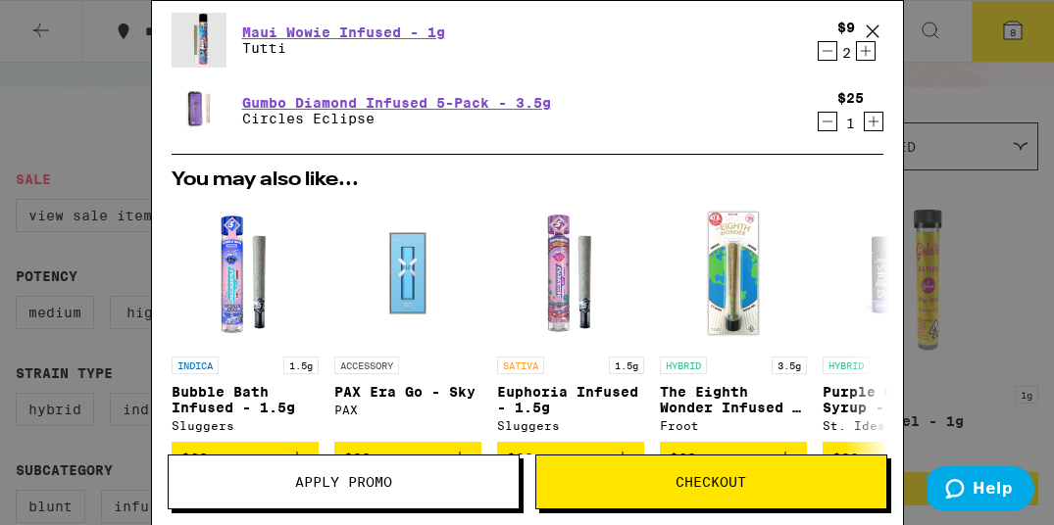
scroll to position [451, 0]
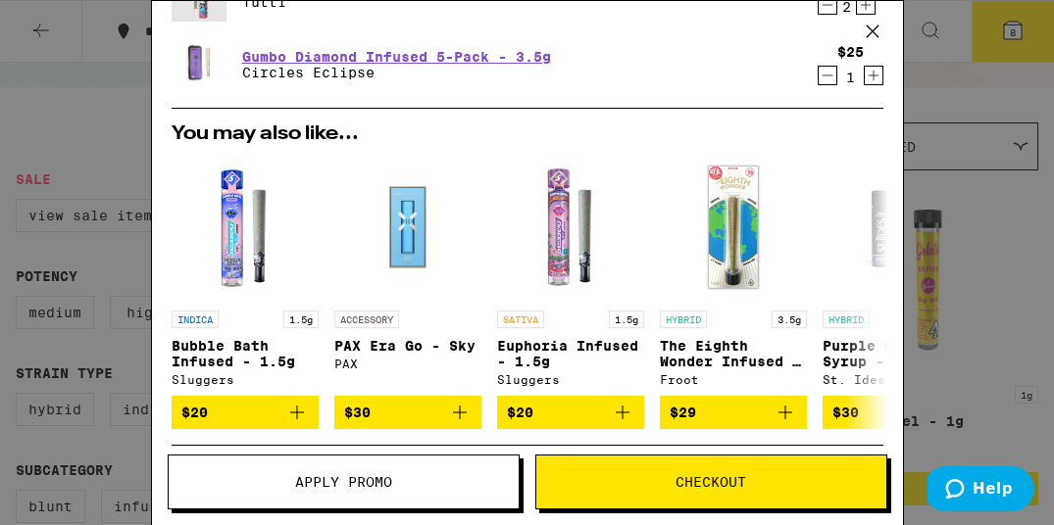
click at [1016, 205] on div "Your Cart Pax Diamonds : OG Kush - 1g PAX $41 1 Alien OG x Garlic Cookies - 1g …" at bounding box center [527, 262] width 1054 height 525
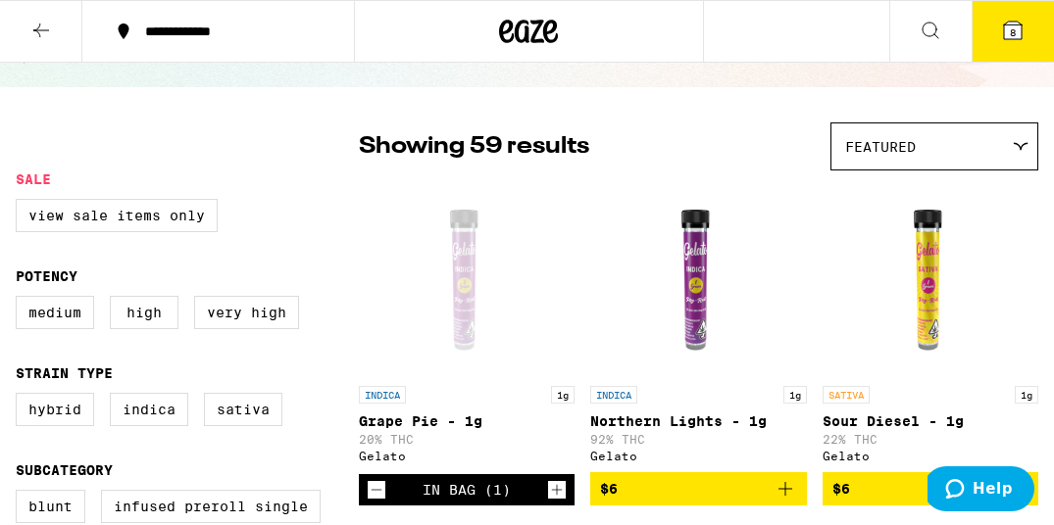
click at [56, 35] on button at bounding box center [41, 32] width 82 height 62
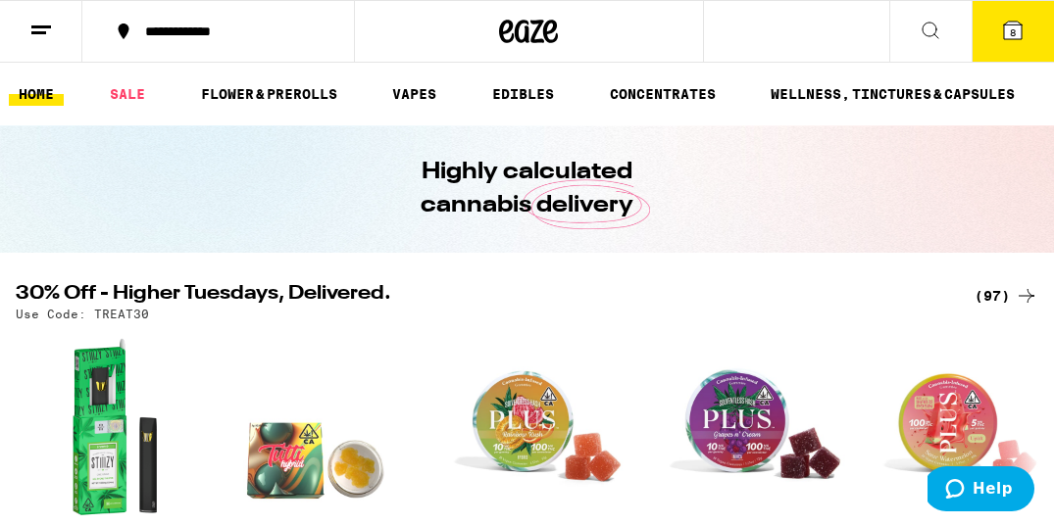
click at [1008, 23] on icon at bounding box center [1013, 31] width 18 height 18
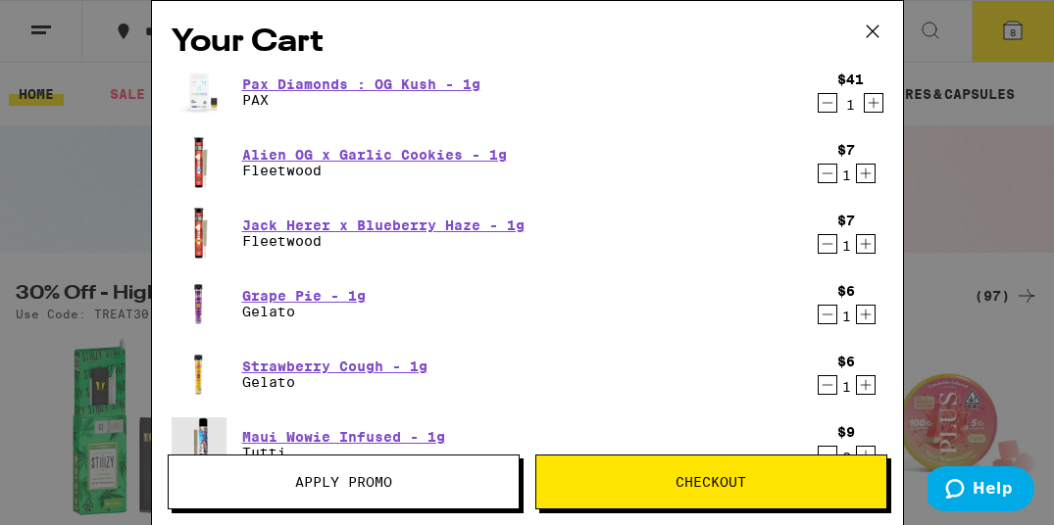
click at [399, 492] on button "Apply Promo" at bounding box center [344, 482] width 352 height 55
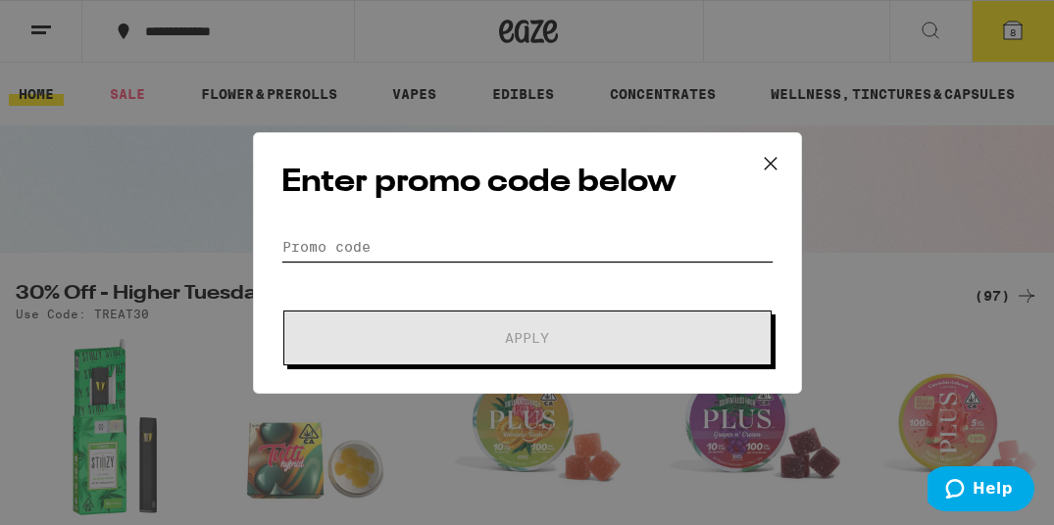
click at [386, 242] on input "Promo Code" at bounding box center [527, 246] width 492 height 29
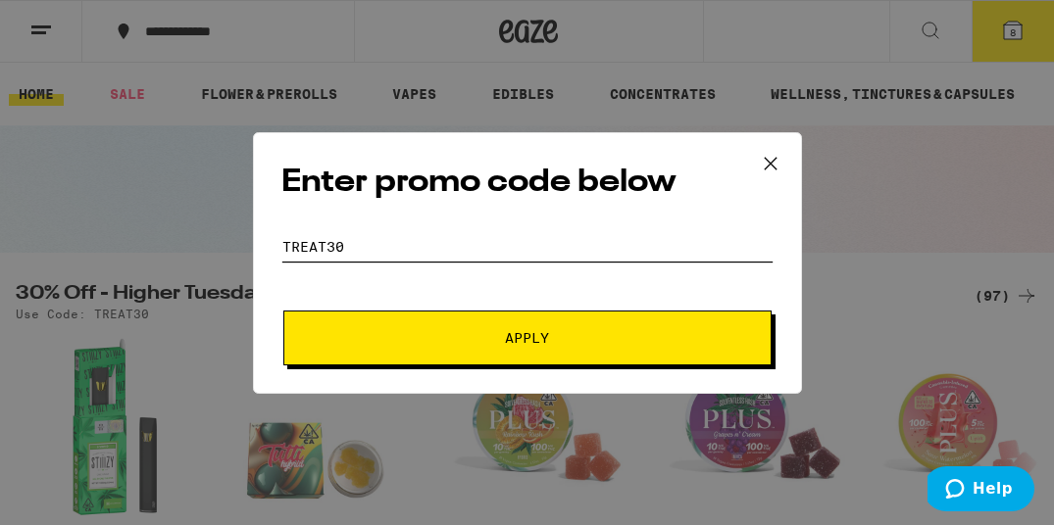
type input "treat30"
click at [518, 348] on button "Apply" at bounding box center [527, 338] width 488 height 55
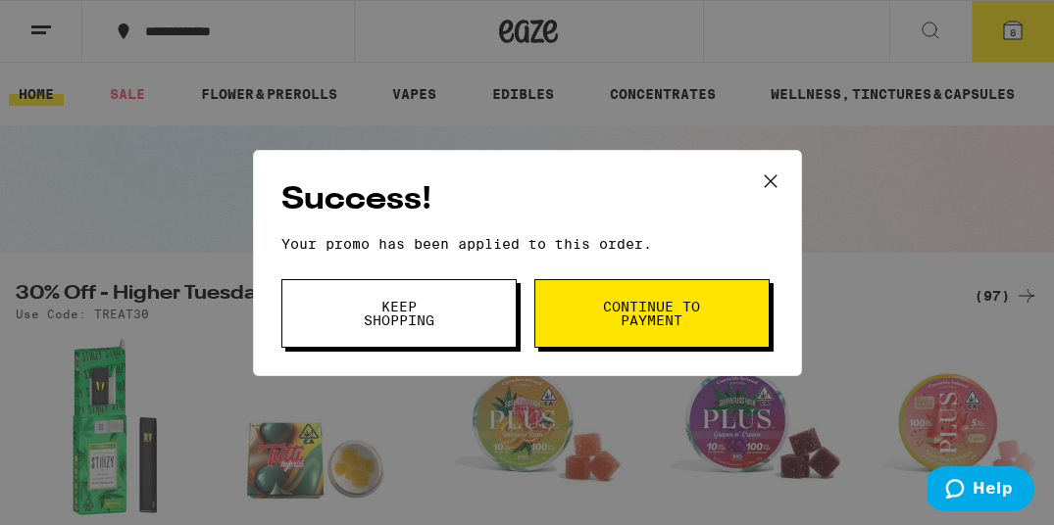
click at [634, 320] on span "Continue to payment" at bounding box center [652, 313] width 100 height 27
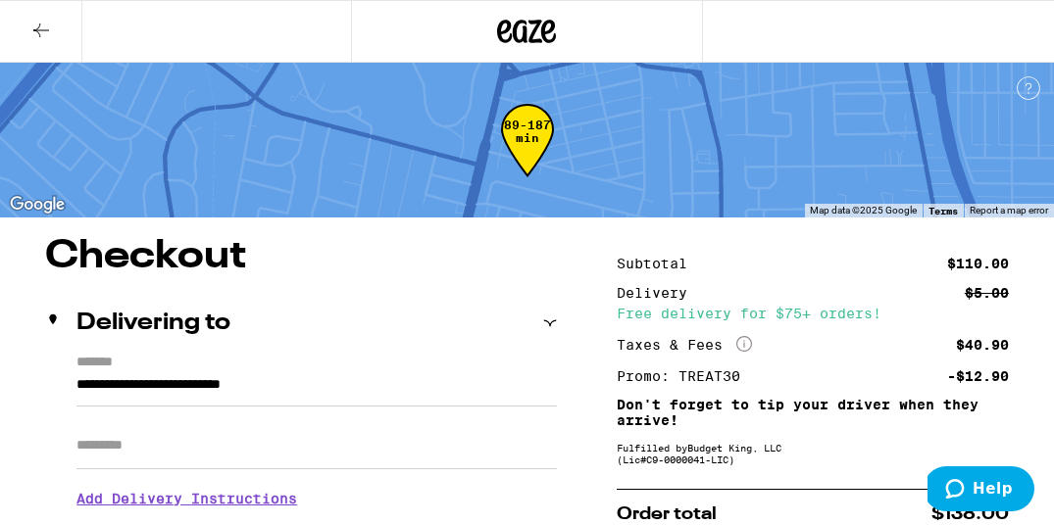
click at [37, 38] on icon at bounding box center [41, 31] width 24 height 24
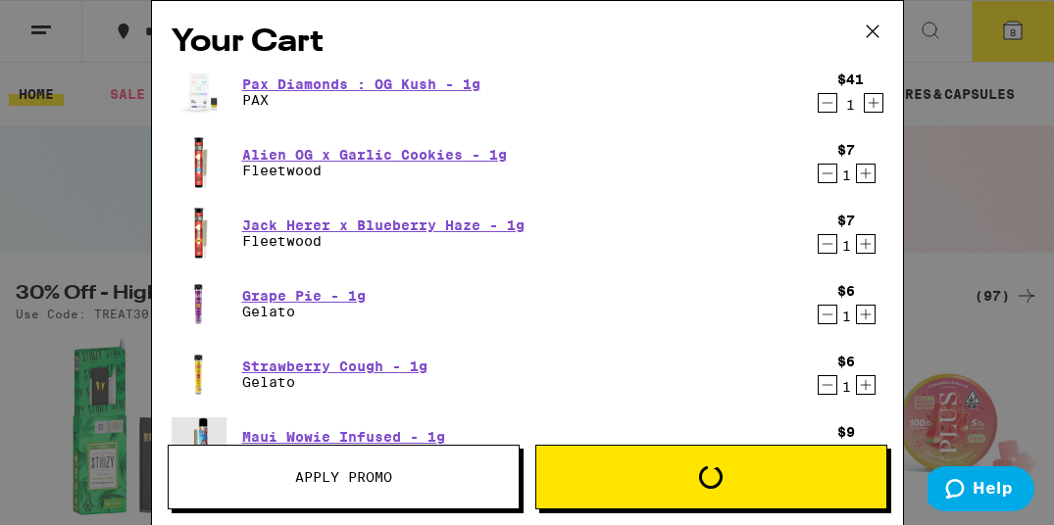
click at [80, 237] on div "Your Cart Pax Diamonds : OG Kush - 1g PAX $41 1 Alien OG x Garlic Cookies - 1g …" at bounding box center [527, 262] width 1054 height 525
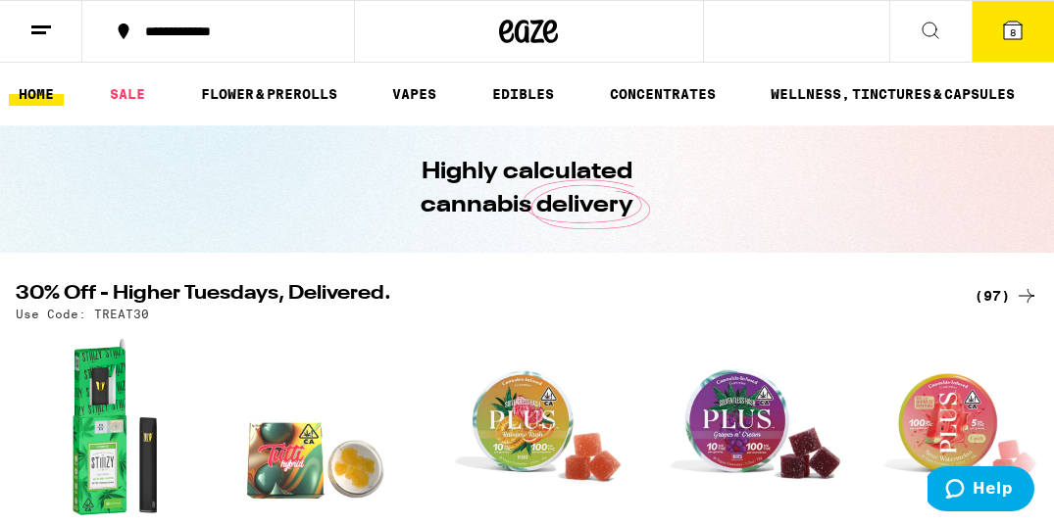
click at [517, 107] on ul "HOME SALE FLOWER & PREROLLS VAPES EDIBLES CONCENTRATES WELLNESS, TINCTURES & CA…" at bounding box center [527, 94] width 1054 height 63
click at [517, 95] on link "EDIBLES" at bounding box center [522, 94] width 81 height 24
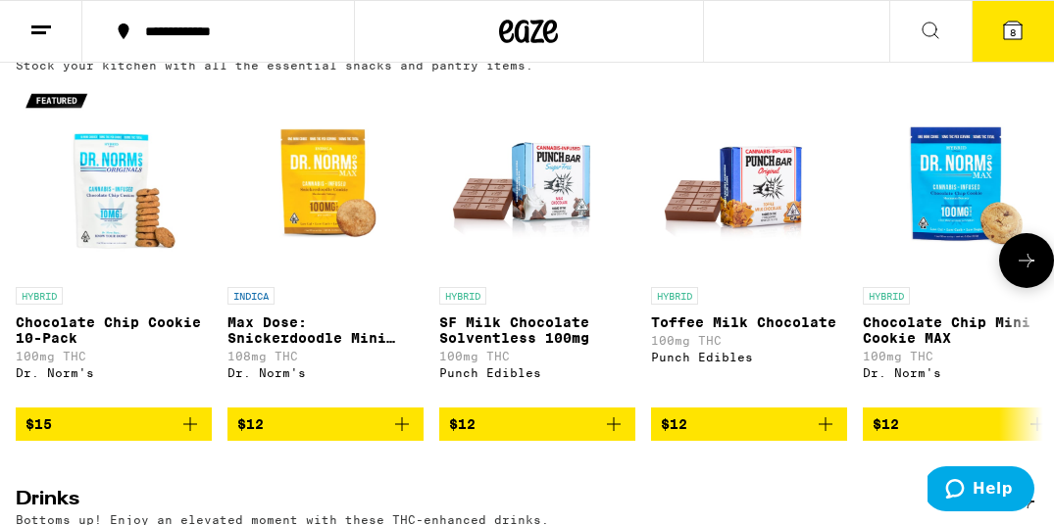
scroll to position [677, 0]
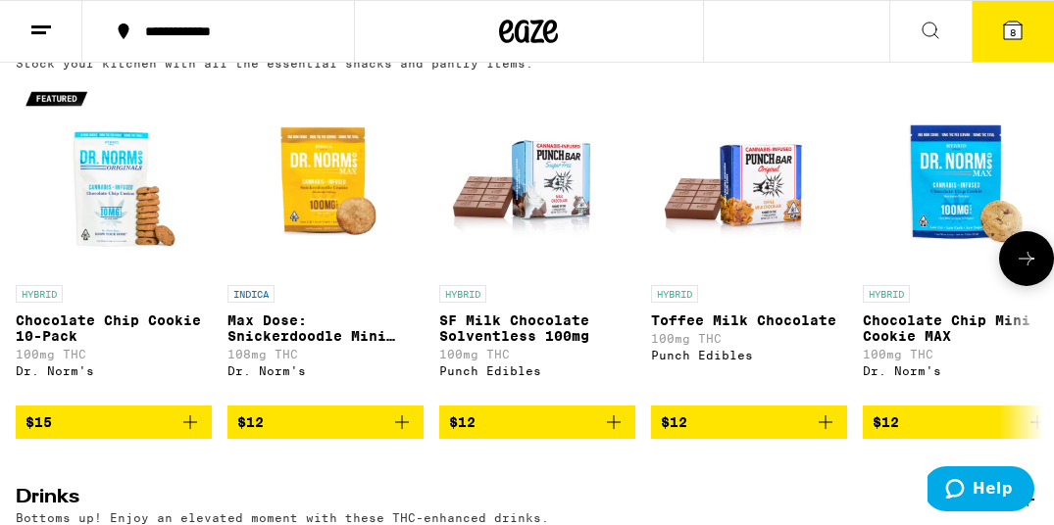
click at [194, 434] on icon "Add to bag" at bounding box center [190, 423] width 24 height 24
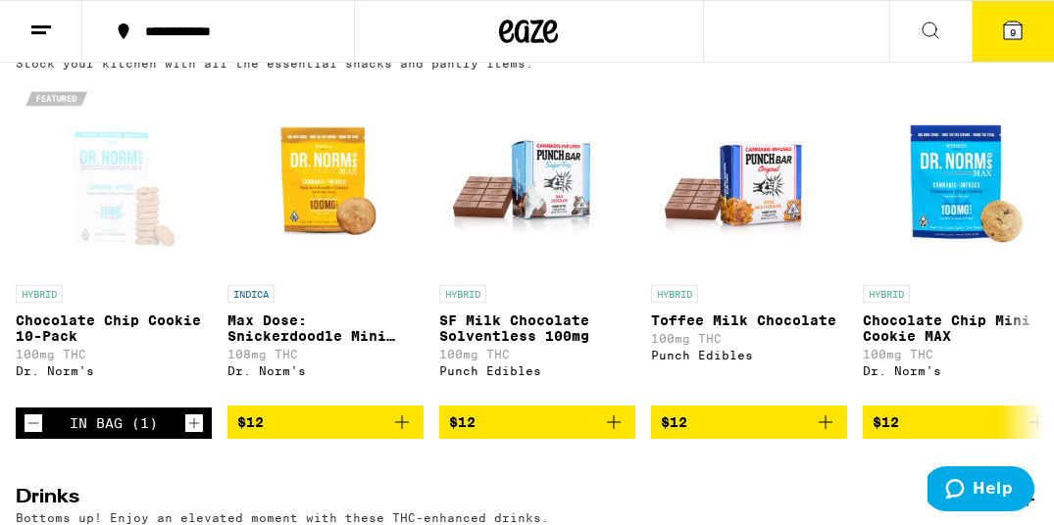
click at [1007, 30] on icon at bounding box center [1013, 31] width 18 height 18
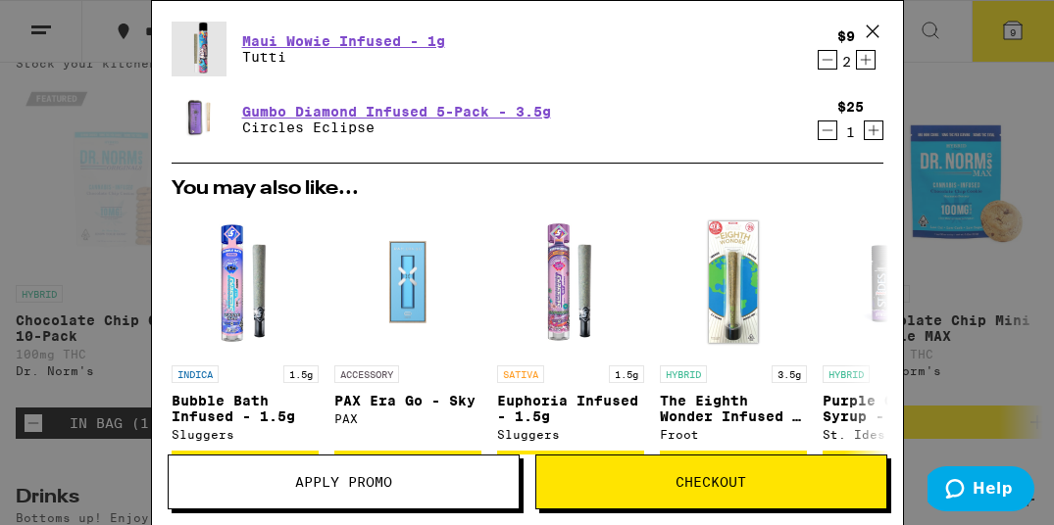
scroll to position [492, 0]
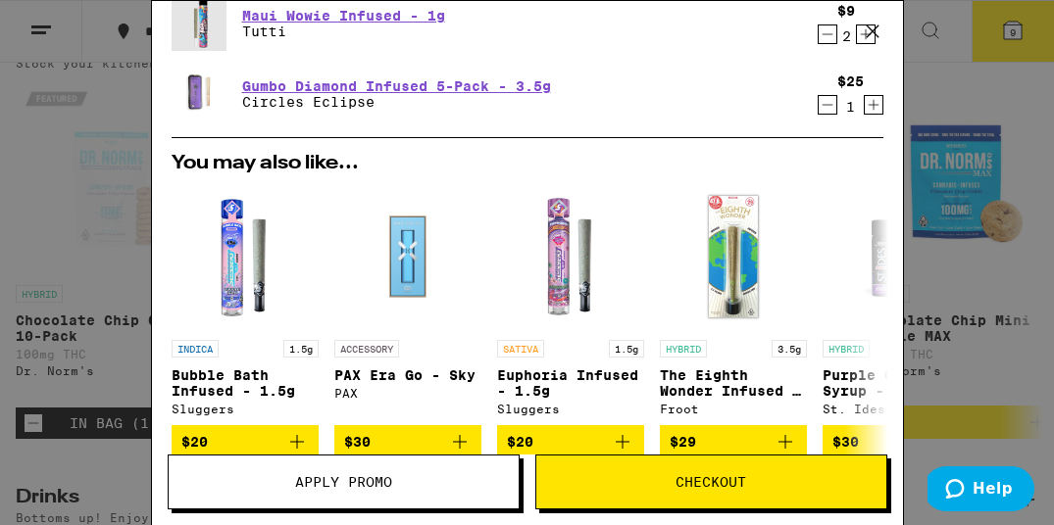
click at [459, 490] on button "Apply Promo" at bounding box center [344, 482] width 352 height 55
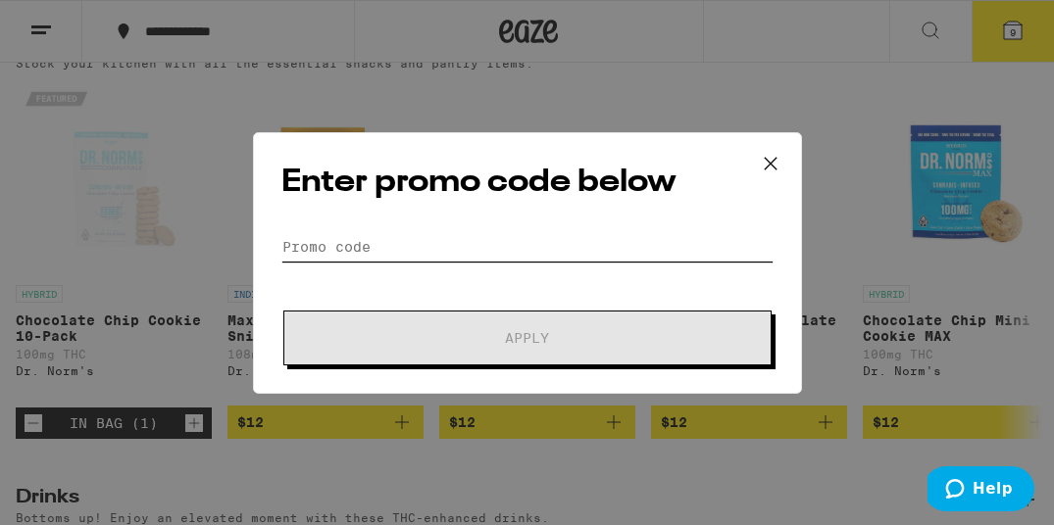
click at [339, 260] on input "Promo Code" at bounding box center [527, 246] width 492 height 29
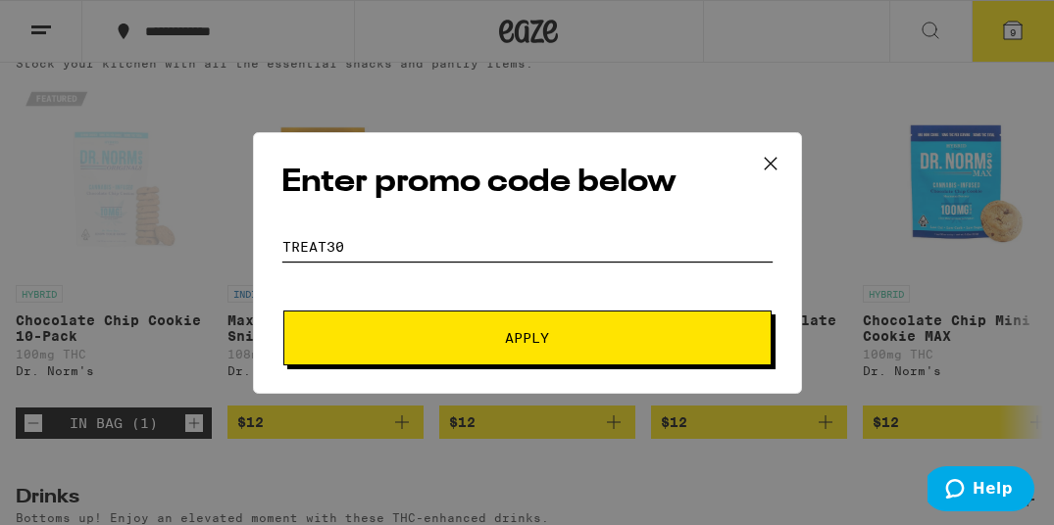
type input "treat30"
click at [466, 344] on button "Apply" at bounding box center [527, 338] width 488 height 55
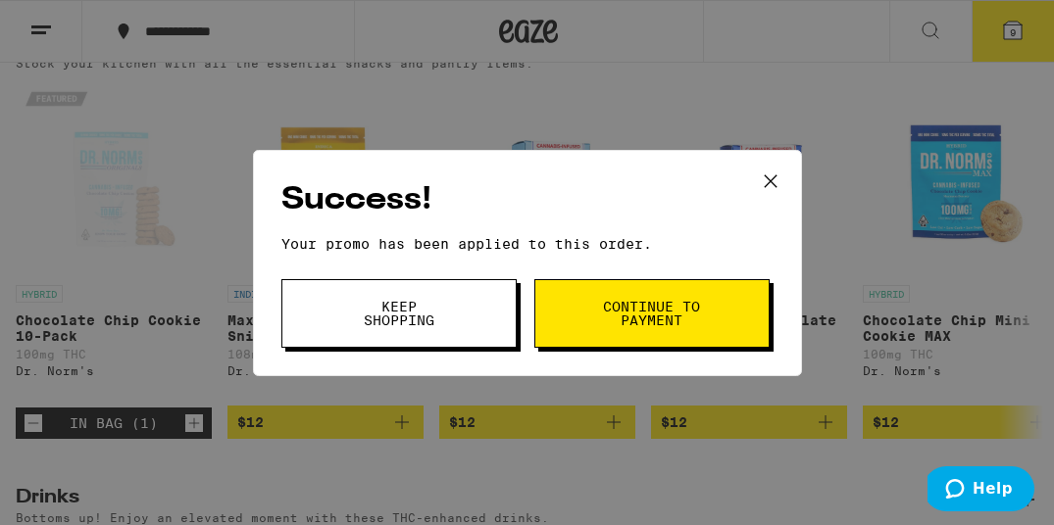
click at [660, 311] on span "Continue to payment" at bounding box center [652, 313] width 100 height 27
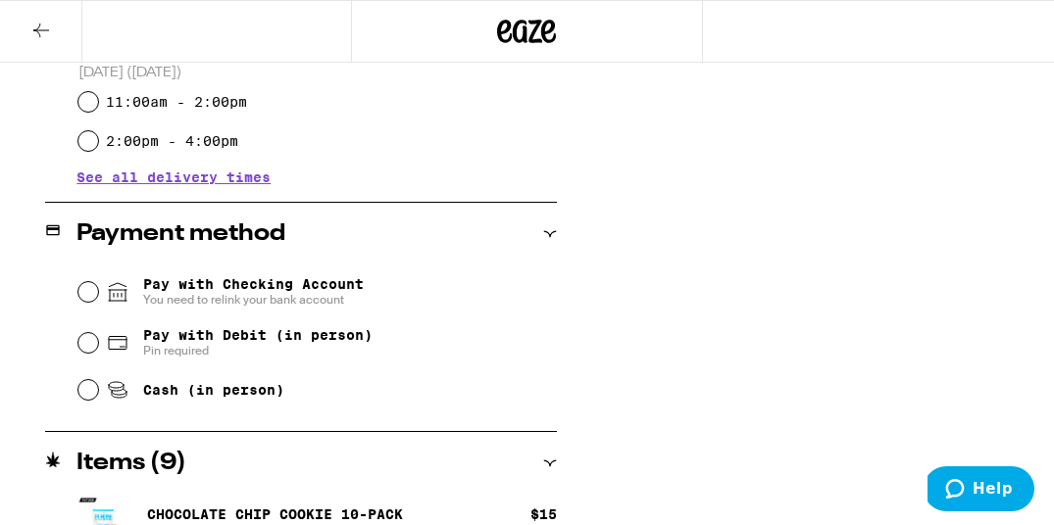
scroll to position [711, 0]
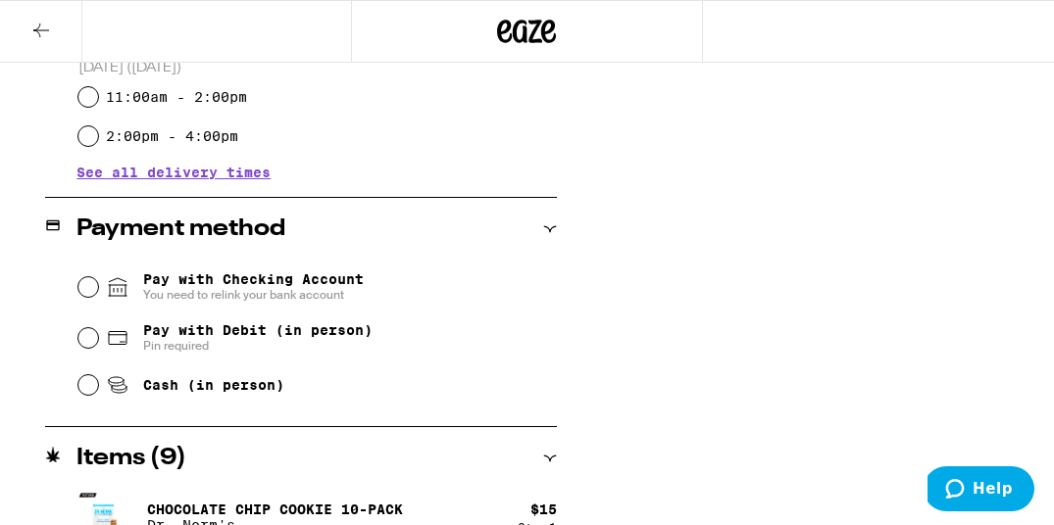
click at [171, 334] on span "Pay with Debit (in person)" at bounding box center [257, 330] width 229 height 16
click at [98, 334] on input "Pay with Debit (in person) Pin required" at bounding box center [88, 338] width 20 height 20
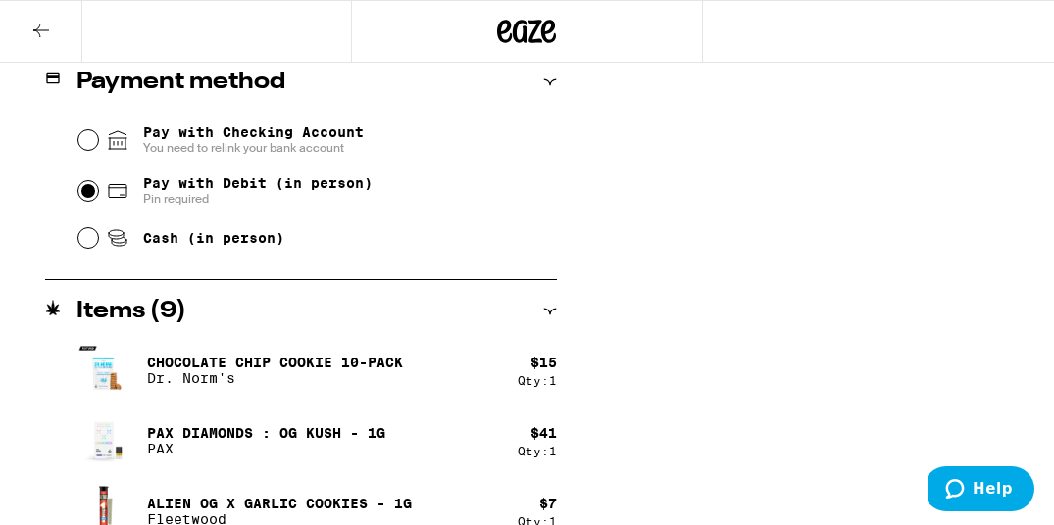
scroll to position [793, 0]
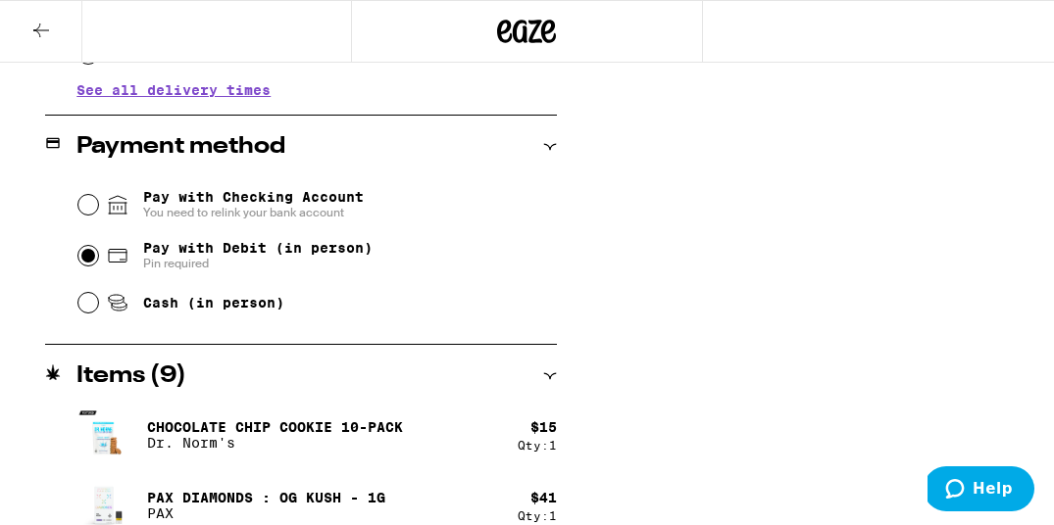
click at [292, 199] on span "Pay with Checking Account You need to relink your bank account" at bounding box center [253, 204] width 221 height 31
click at [98, 199] on input "Pay with Checking Account You need to relink your bank account" at bounding box center [88, 205] width 20 height 20
click at [81, 266] on input "Pay with Debit (in person) Pin required" at bounding box center [88, 256] width 20 height 20
radio input "true"
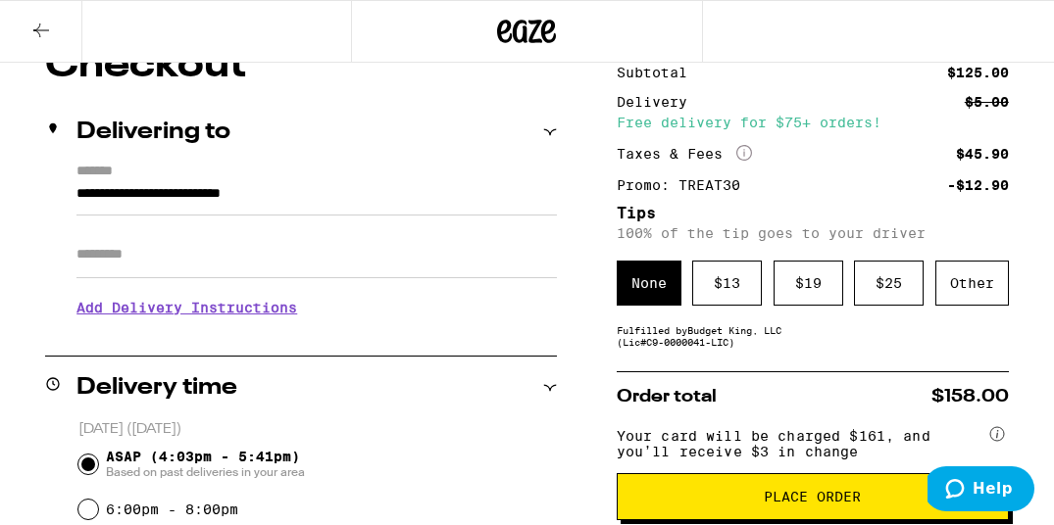
scroll to position [236, 0]
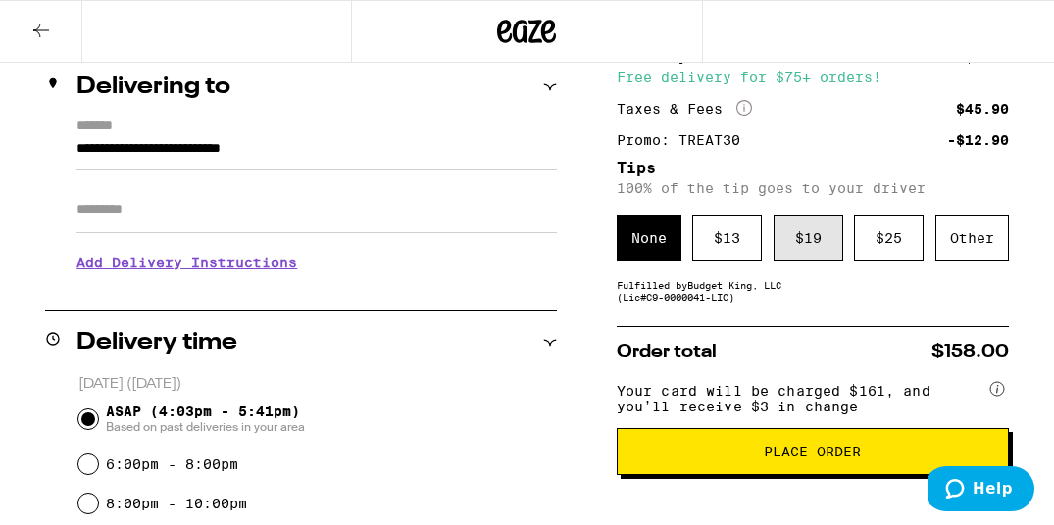
click at [820, 254] on div "$ 19" at bounding box center [808, 238] width 70 height 45
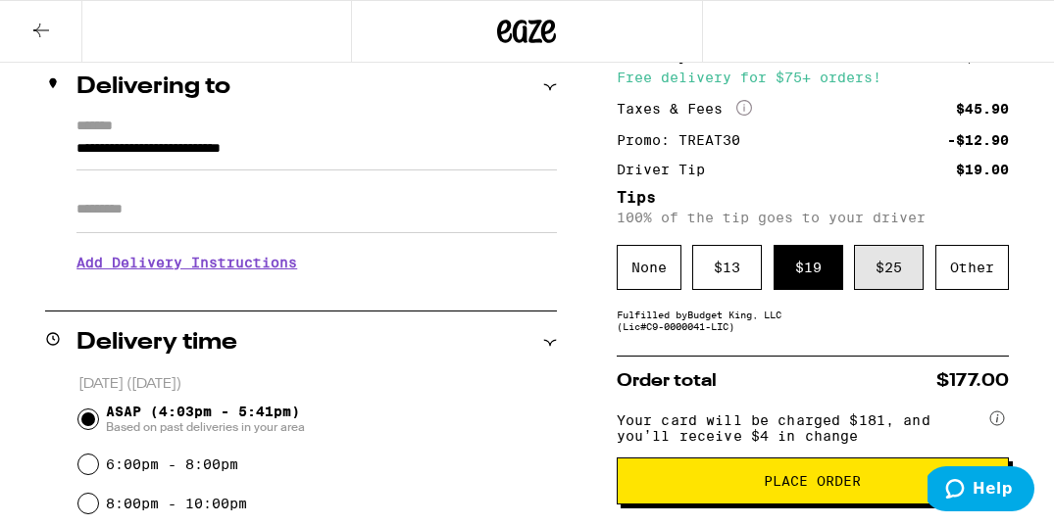
click at [885, 284] on div "$ 25" at bounding box center [889, 267] width 70 height 45
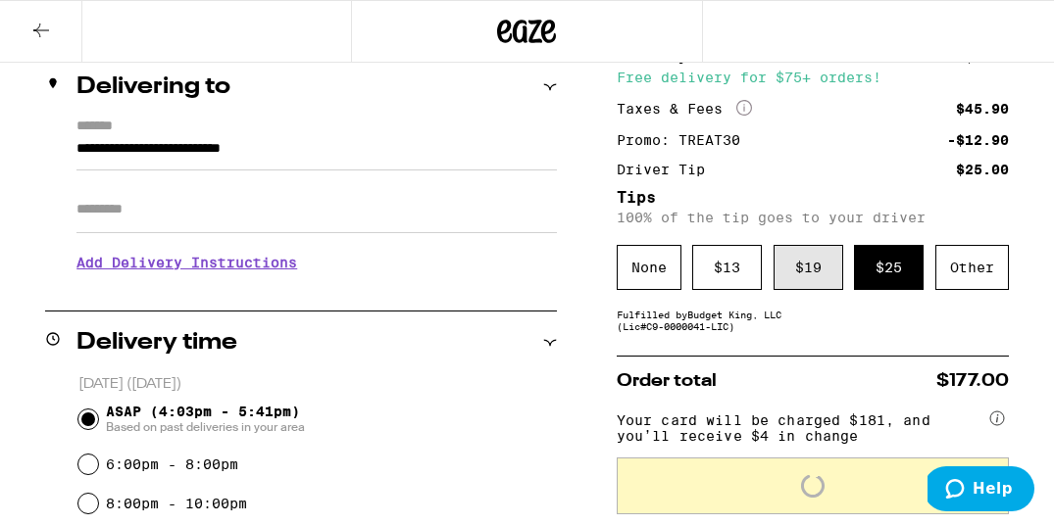
click at [788, 283] on div "$ 19" at bounding box center [808, 267] width 70 height 45
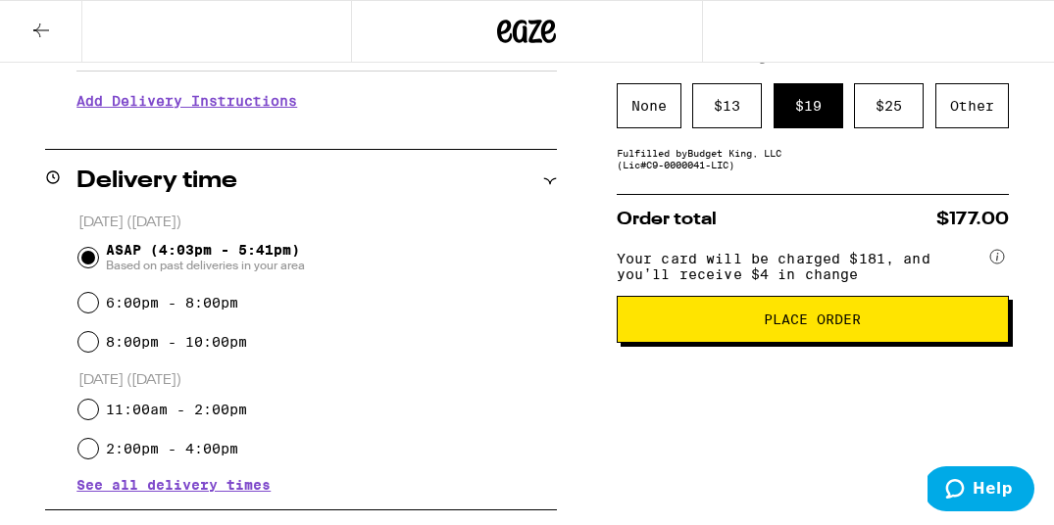
scroll to position [399, 0]
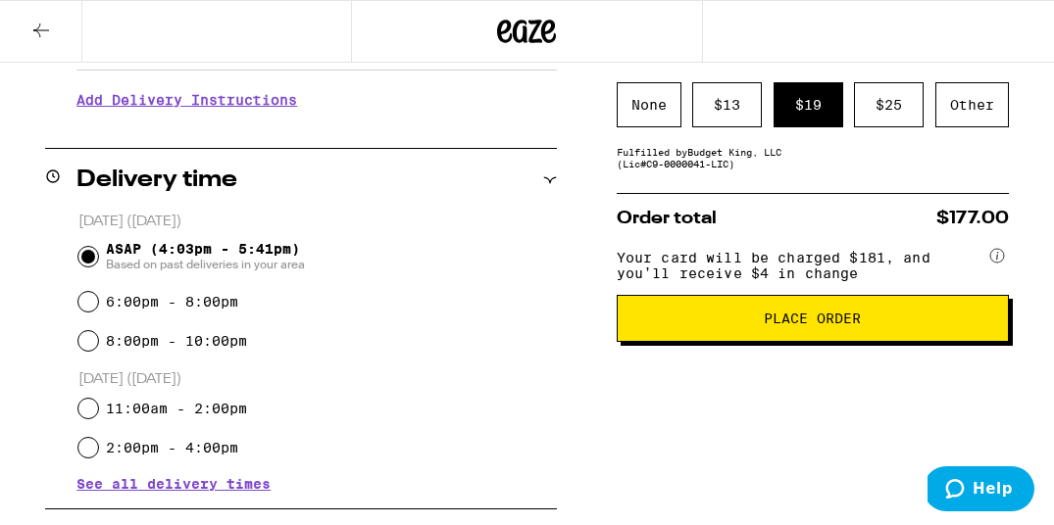
click at [825, 325] on span "Place Order" at bounding box center [811, 319] width 97 height 14
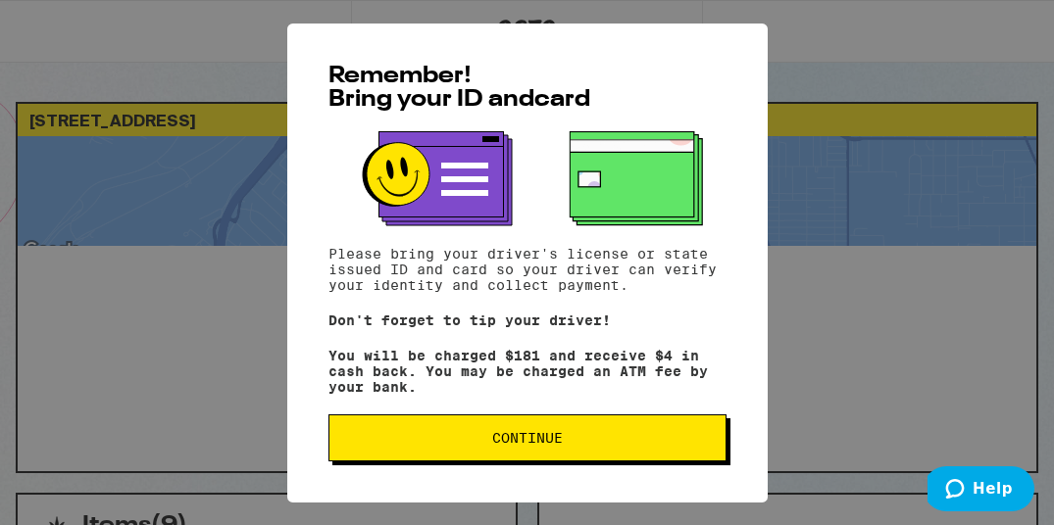
click at [549, 442] on span "Continue" at bounding box center [527, 438] width 71 height 14
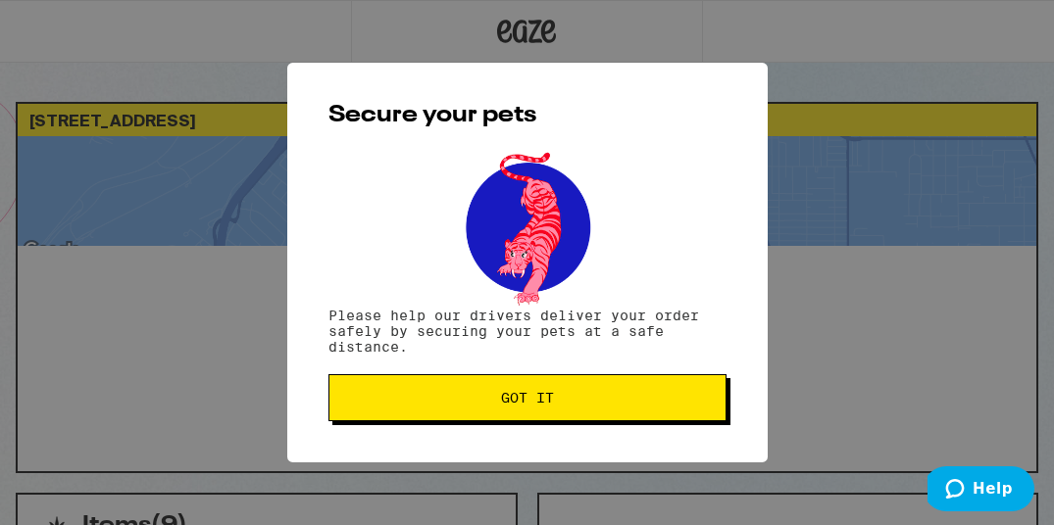
click at [551, 382] on button "Got it" at bounding box center [527, 397] width 398 height 47
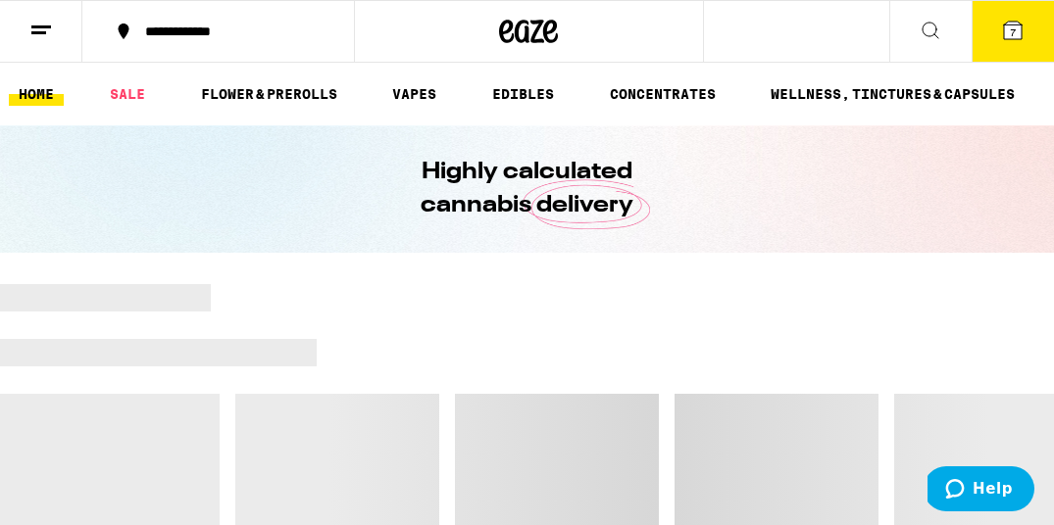
click at [1016, 25] on icon at bounding box center [1013, 31] width 18 height 18
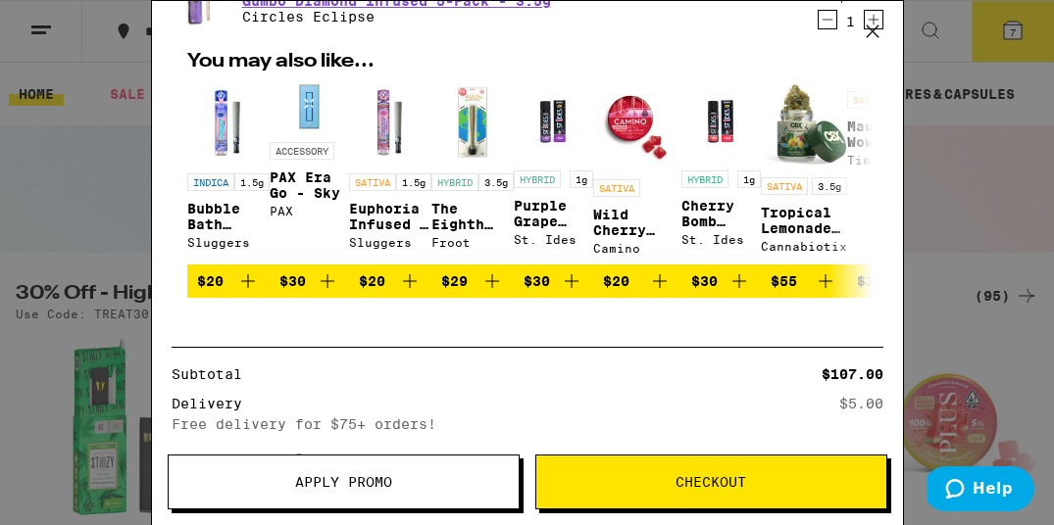
scroll to position [521, 0]
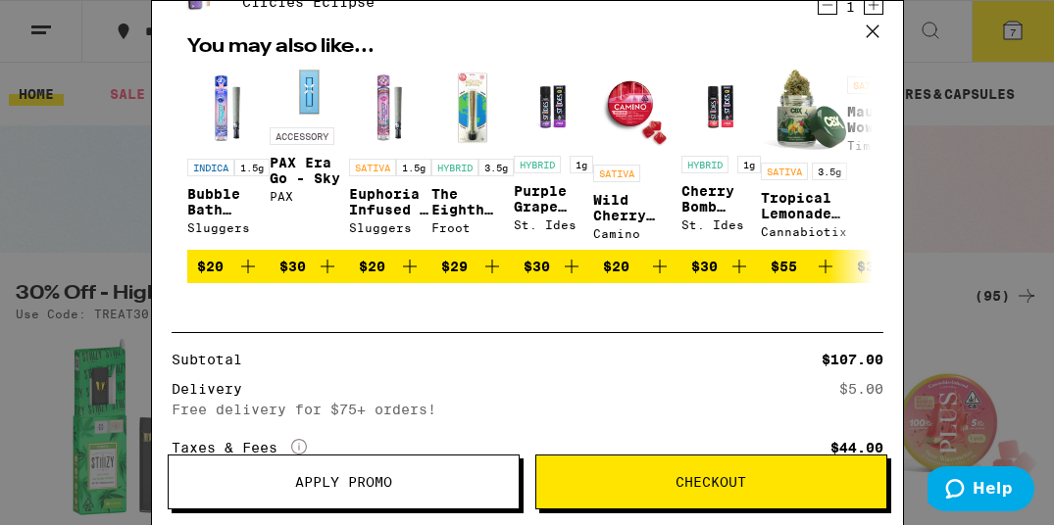
click at [368, 471] on button "Apply Promo" at bounding box center [344, 482] width 352 height 55
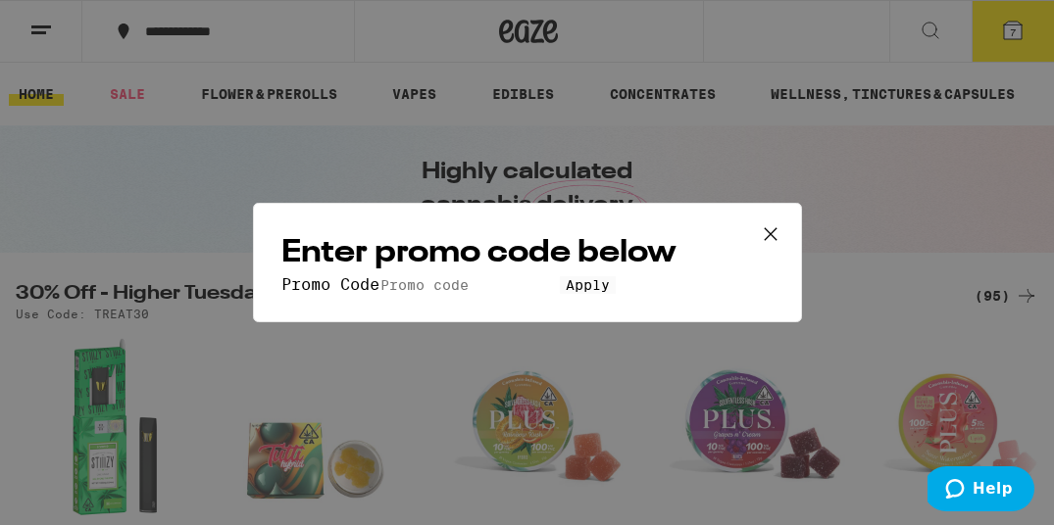
click at [406, 276] on input "Promo Code" at bounding box center [469, 285] width 180 height 18
type input "treat30"
click at [560, 294] on button "Apply" at bounding box center [588, 285] width 56 height 18
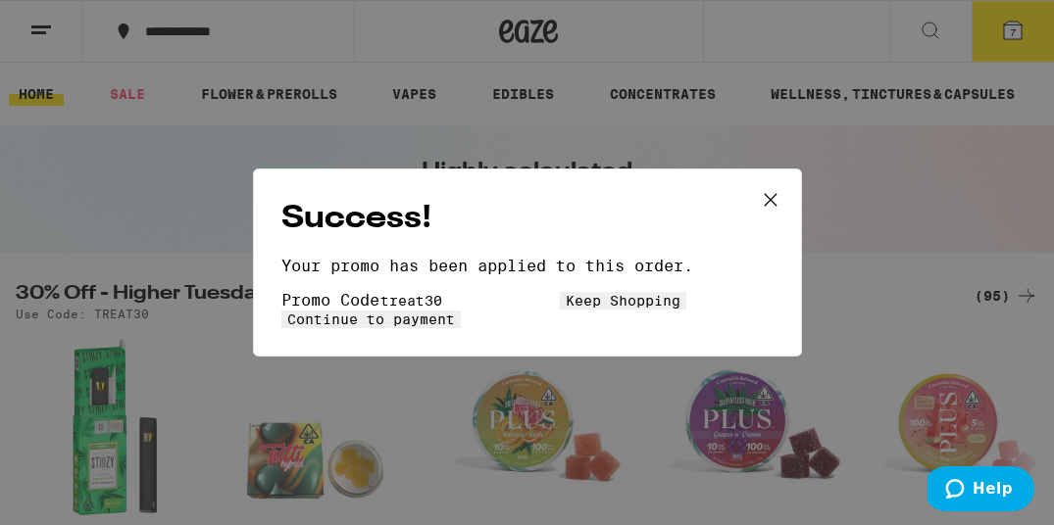
click at [455, 327] on span "Continue to payment" at bounding box center [371, 320] width 168 height 16
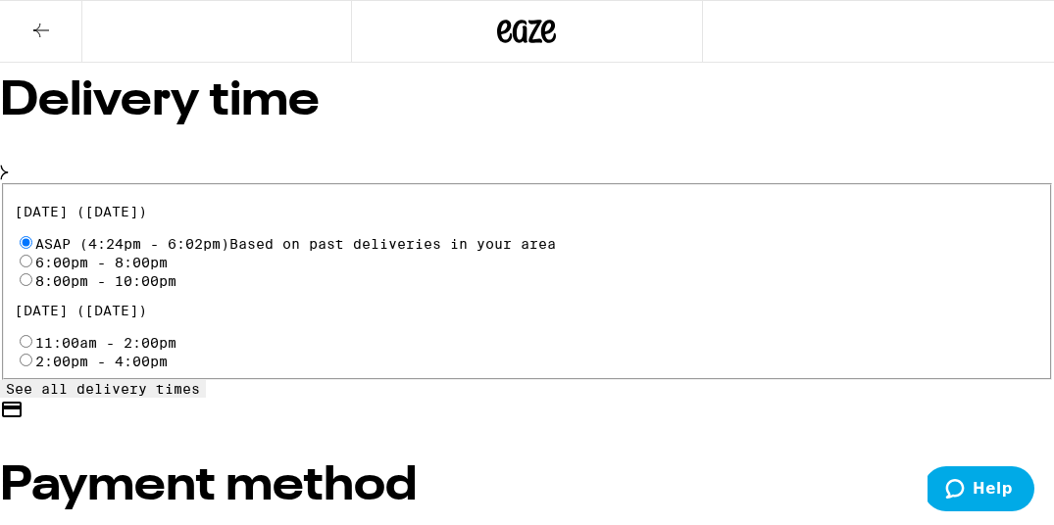
scroll to position [656, 0]
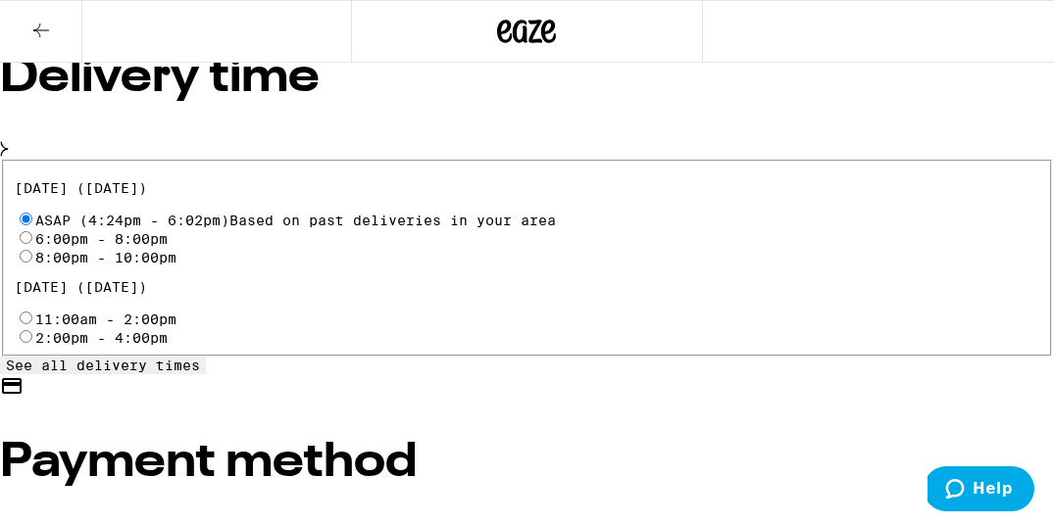
radio input "true"
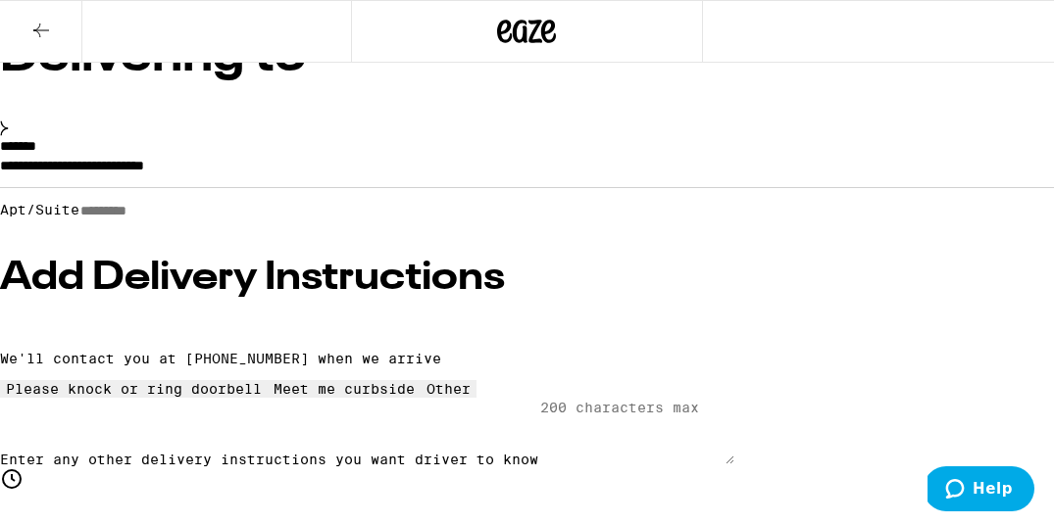
scroll to position [209, 0]
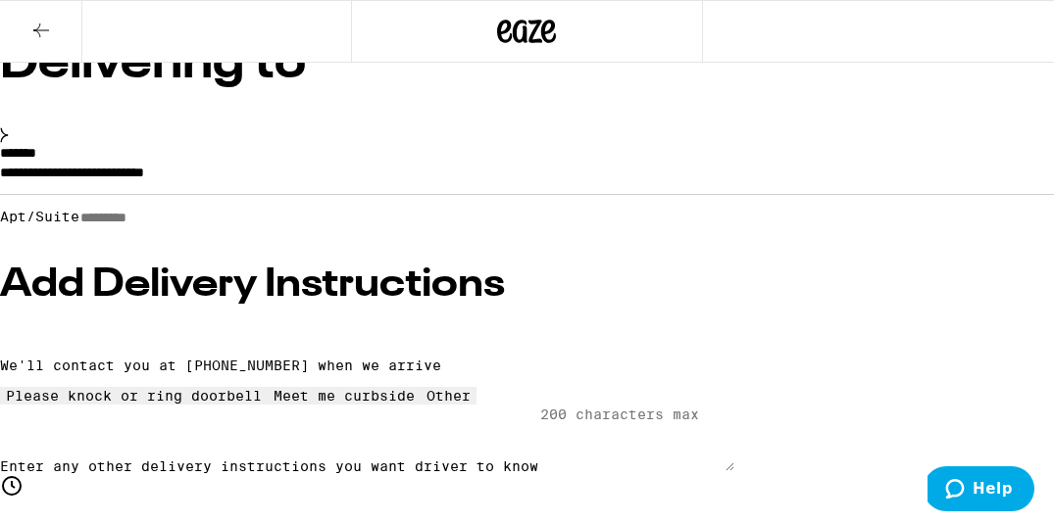
scroll to position [463, 0]
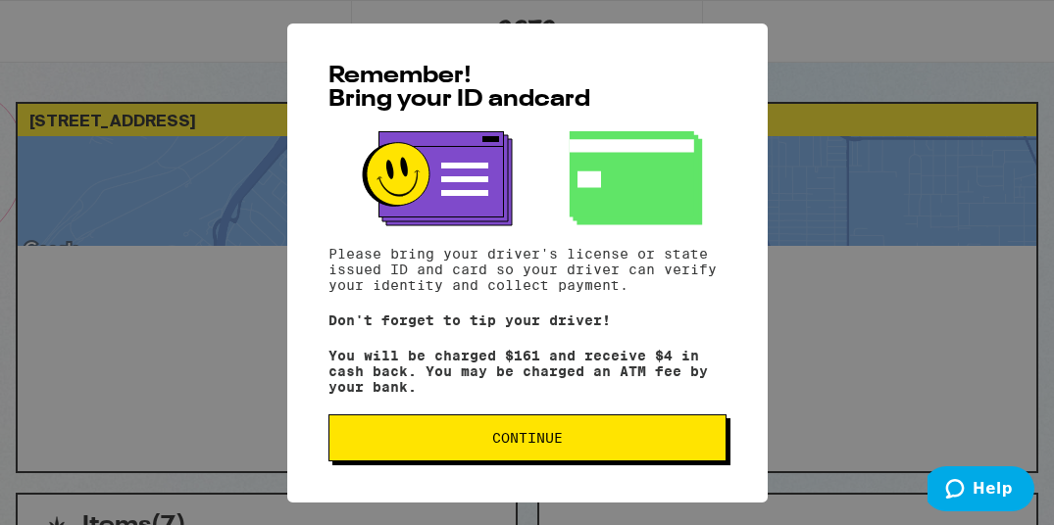
click at [531, 445] on span "Continue" at bounding box center [527, 438] width 71 height 14
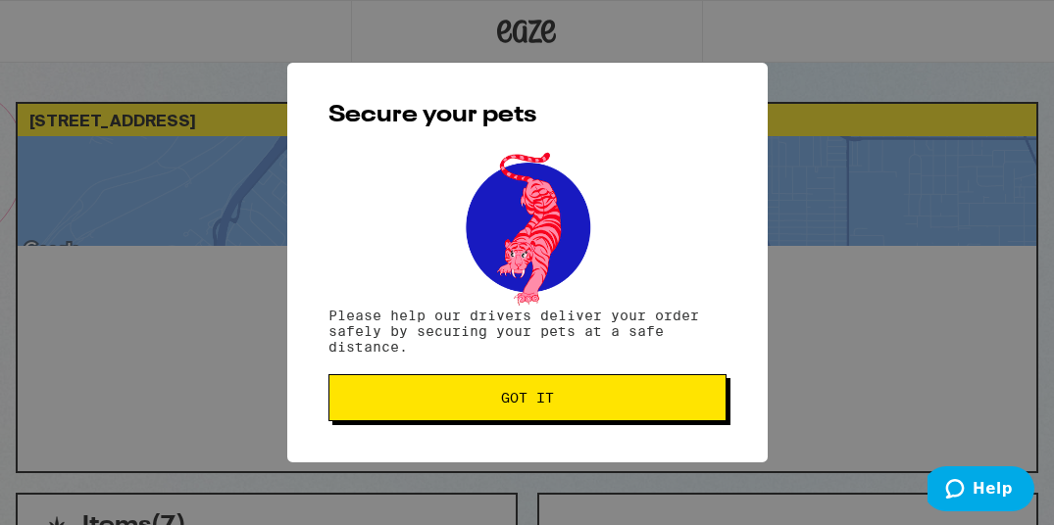
click at [531, 397] on span "Got it" at bounding box center [527, 398] width 53 height 14
